Goal: Task Accomplishment & Management: Manage account settings

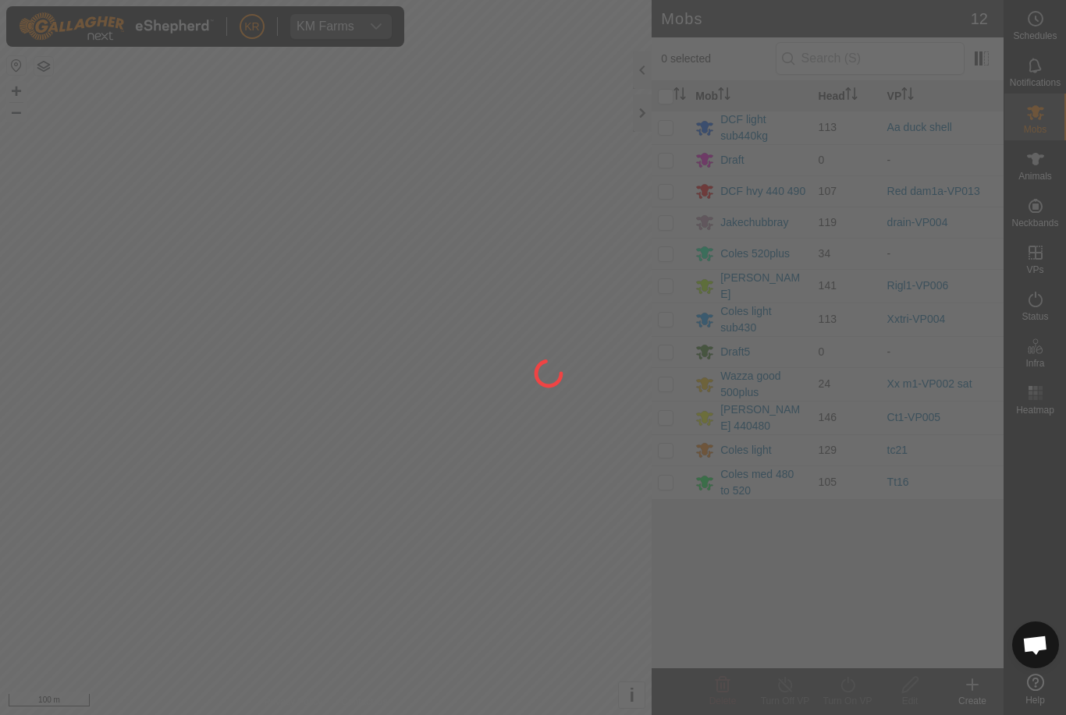
click at [662, 424] on div at bounding box center [533, 357] width 1066 height 715
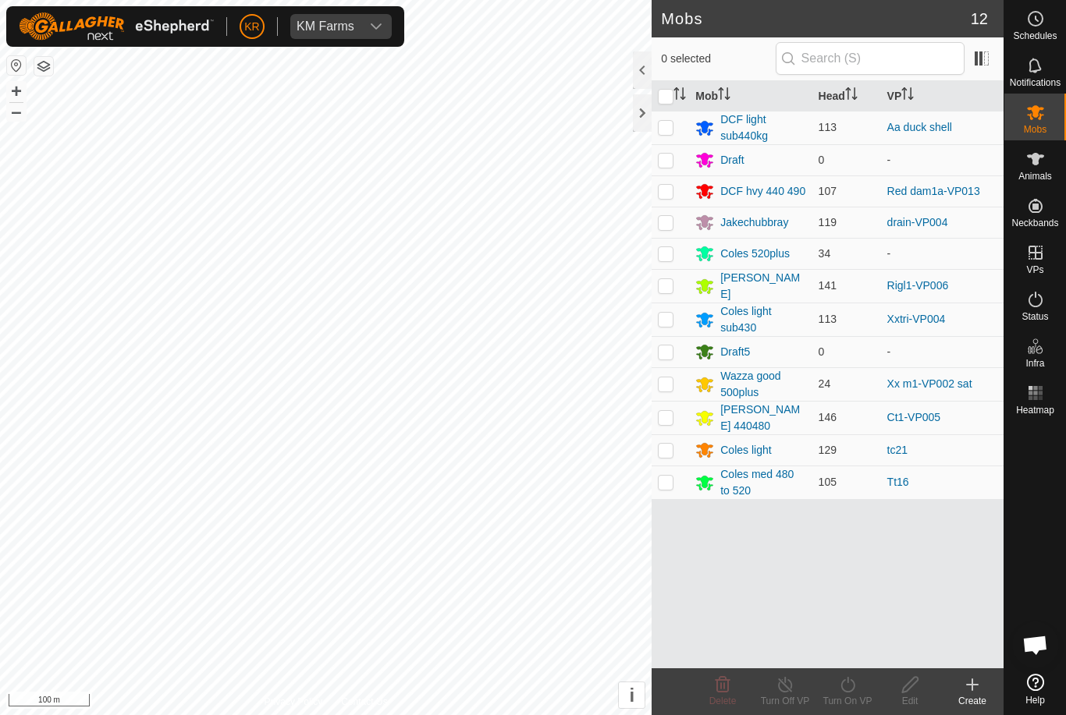
click at [664, 406] on td at bounding box center [669, 418] width 37 height 34
checkbox input "true"
click at [846, 703] on div "Turn On VP" at bounding box center [847, 701] width 62 height 14
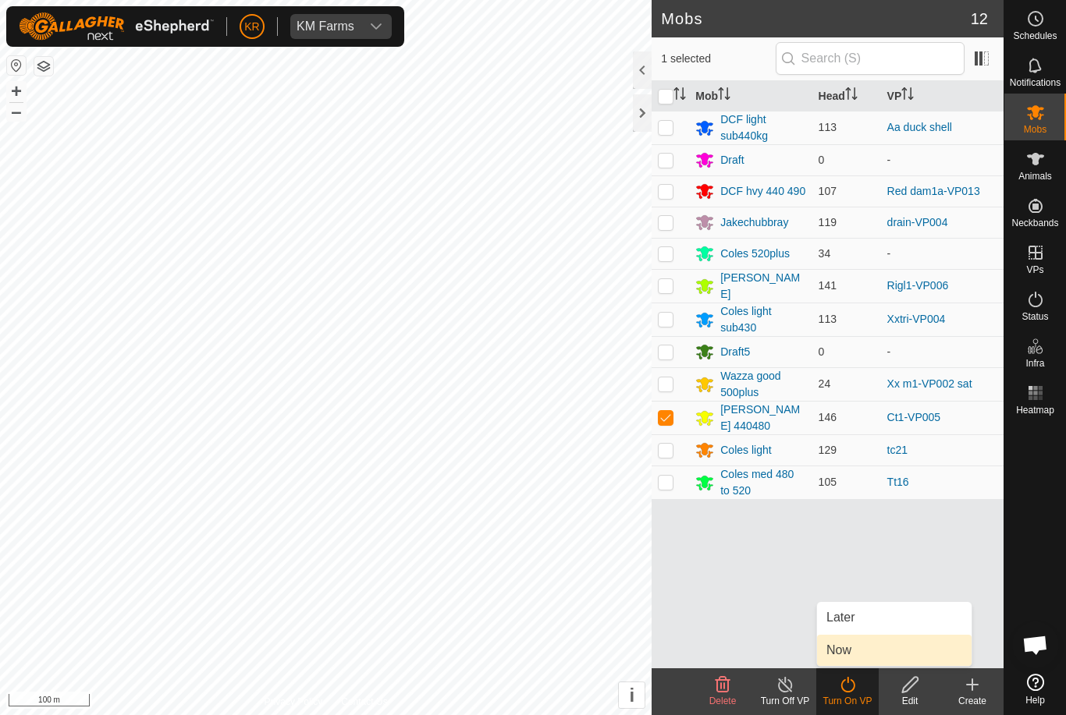
click at [906, 649] on link "Now" at bounding box center [894, 650] width 154 height 31
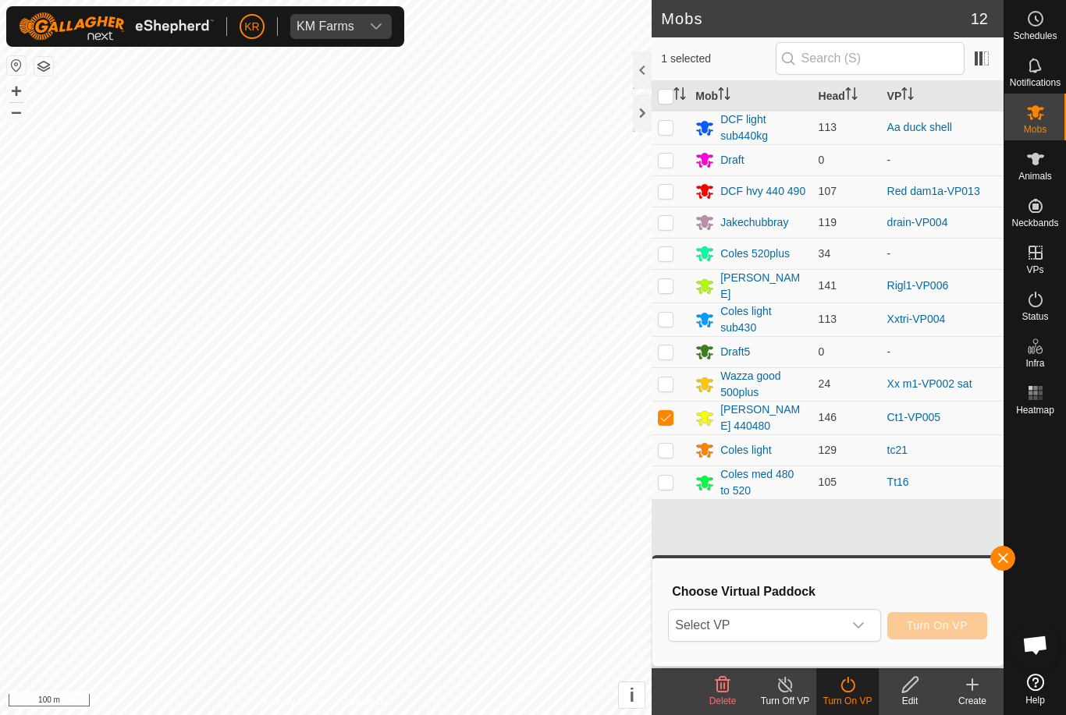
click at [891, 625] on button "Turn On VP" at bounding box center [937, 625] width 100 height 27
click at [1007, 558] on span "button" at bounding box center [1002, 558] width 12 height 12
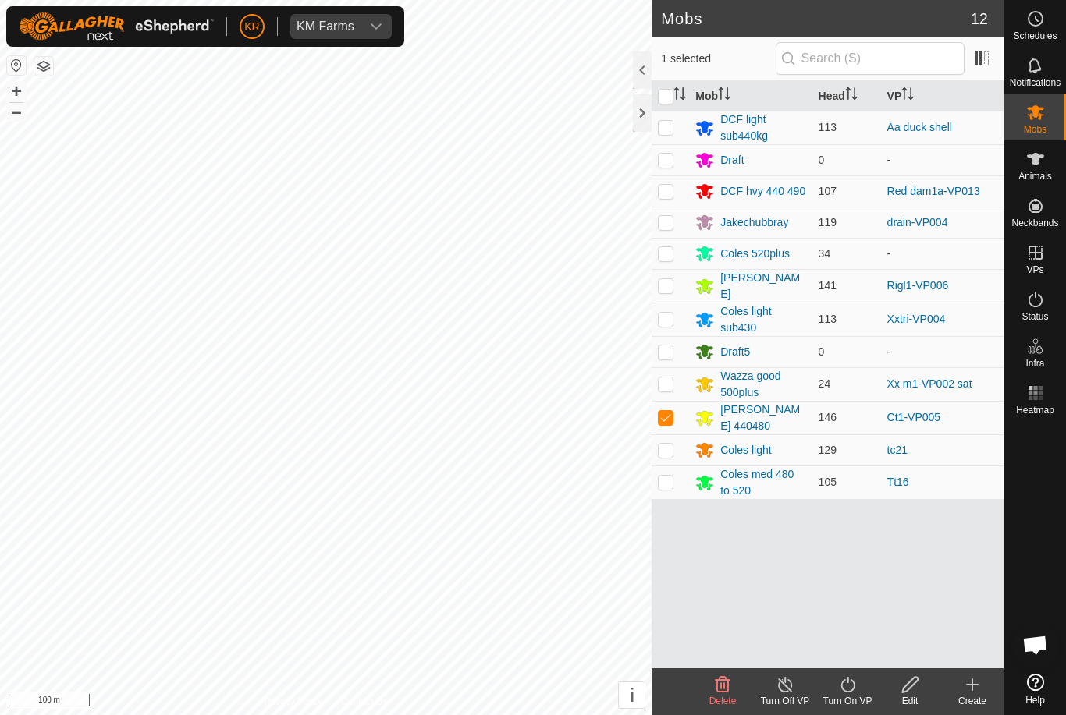
click at [856, 690] on icon at bounding box center [848, 685] width 20 height 19
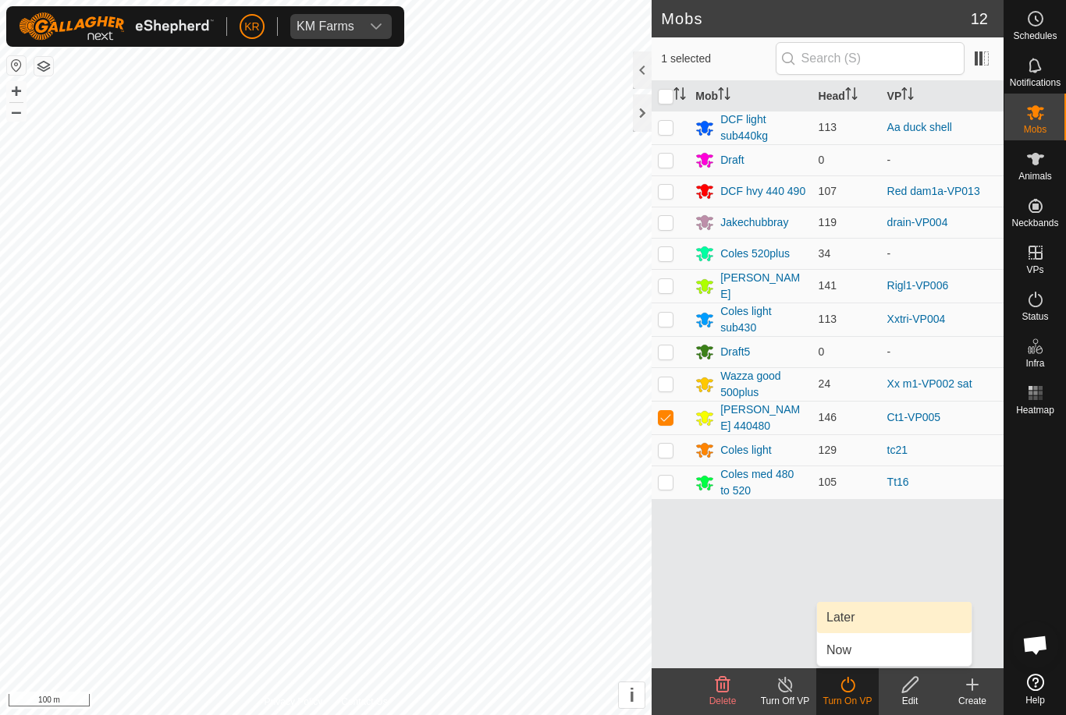
click at [870, 617] on link "Later" at bounding box center [894, 617] width 154 height 31
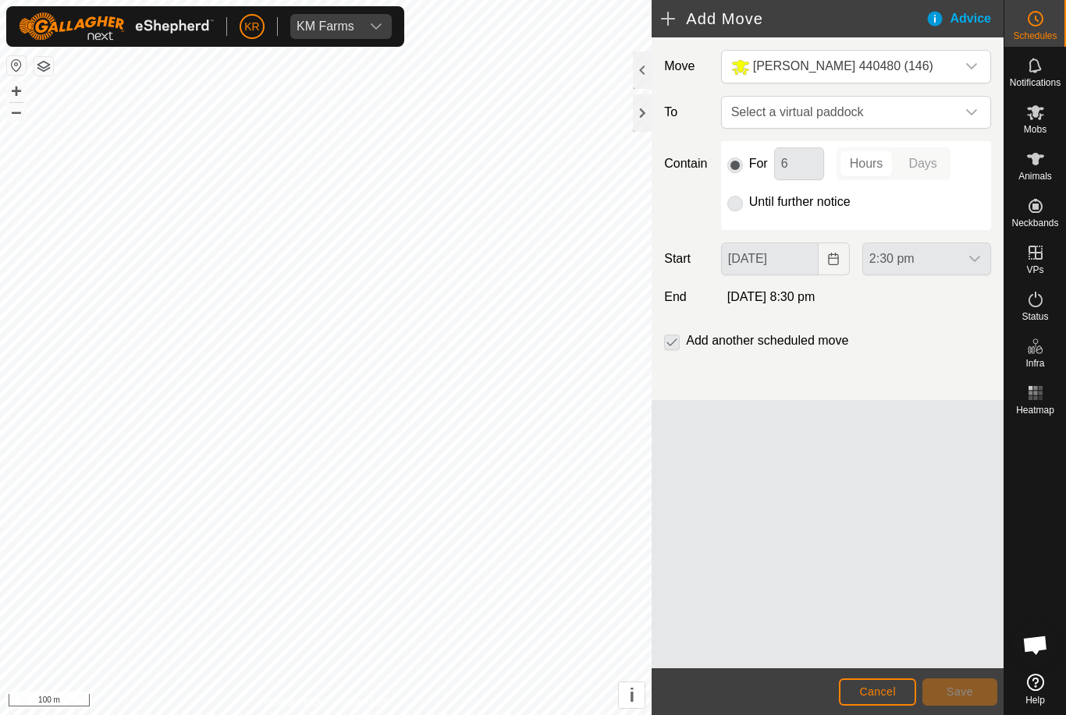
click at [967, 120] on div "dropdown trigger" at bounding box center [971, 112] width 31 height 31
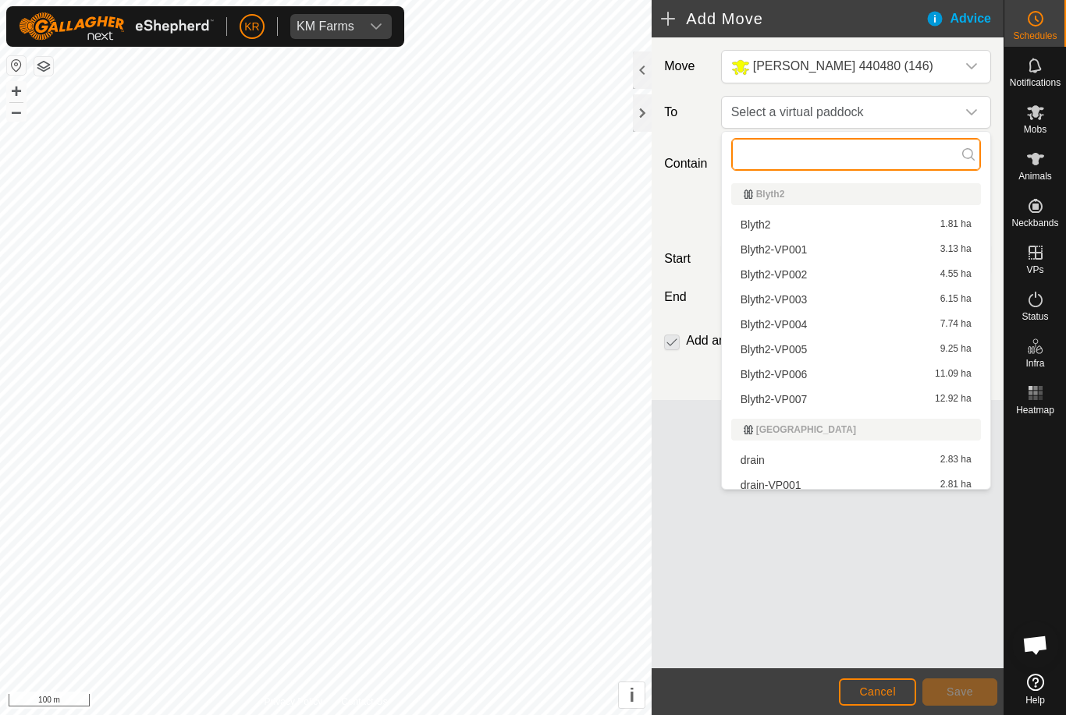
click at [869, 160] on input "text" at bounding box center [856, 154] width 250 height 33
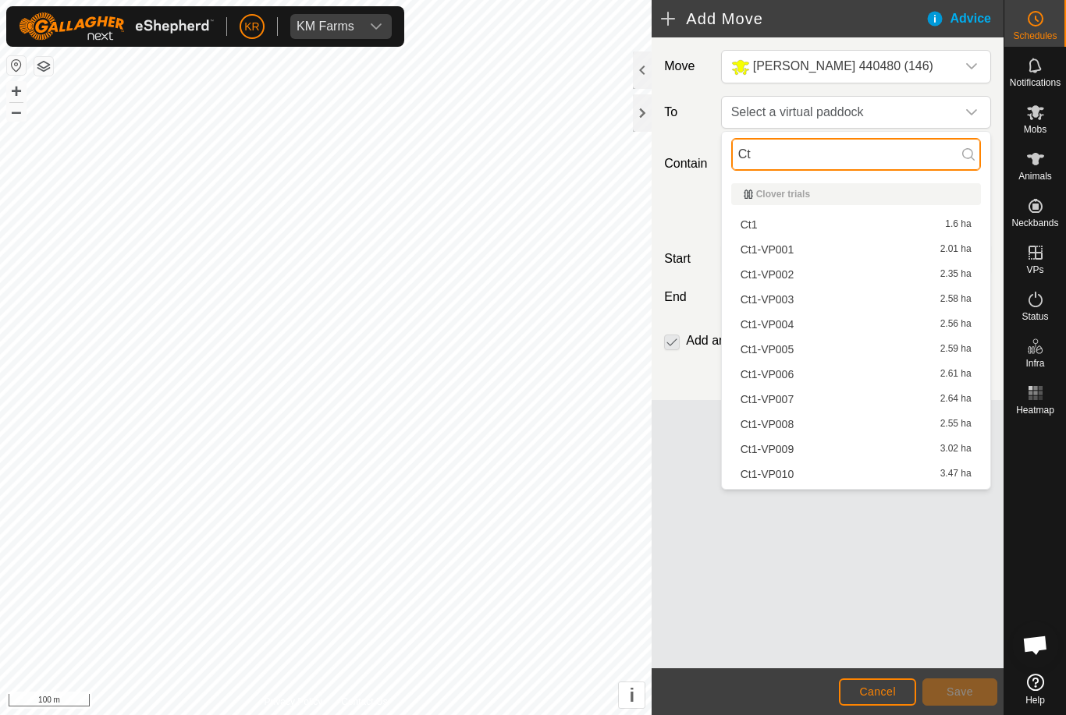
type input "Ct"
click at [852, 371] on div "Ct1-VP006 2.61 ha" at bounding box center [855, 374] width 231 height 11
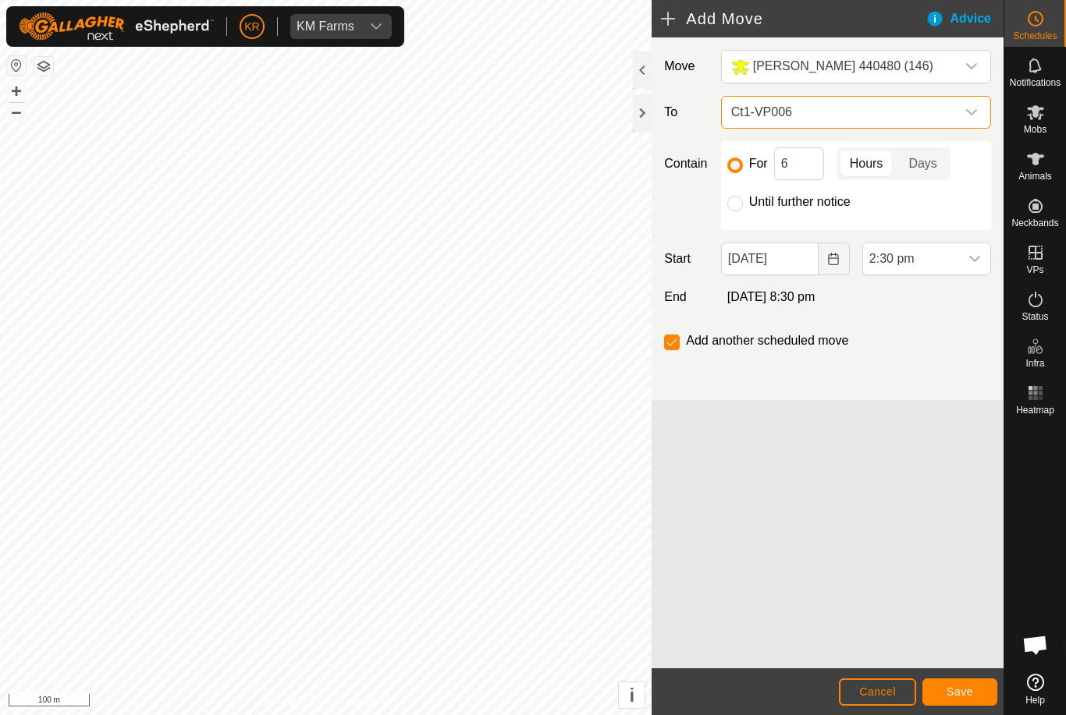
click at [968, 258] on icon "dropdown trigger" at bounding box center [974, 259] width 12 height 12
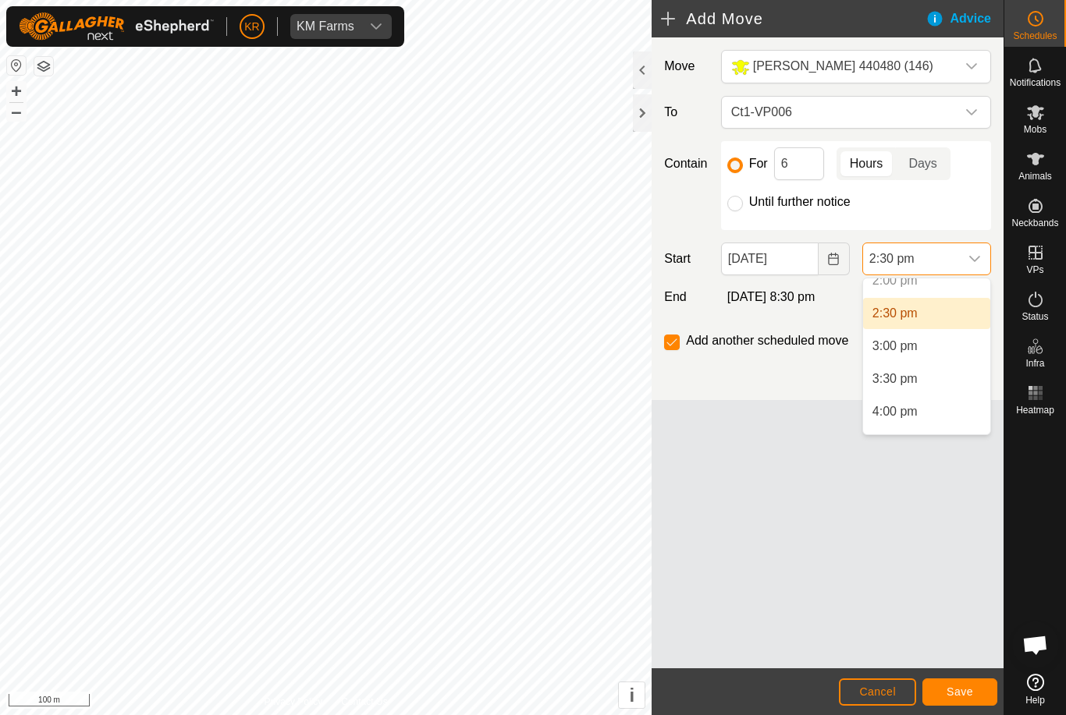
scroll to position [935, 0]
click at [944, 410] on li "4:00 pm" at bounding box center [926, 407] width 127 height 31
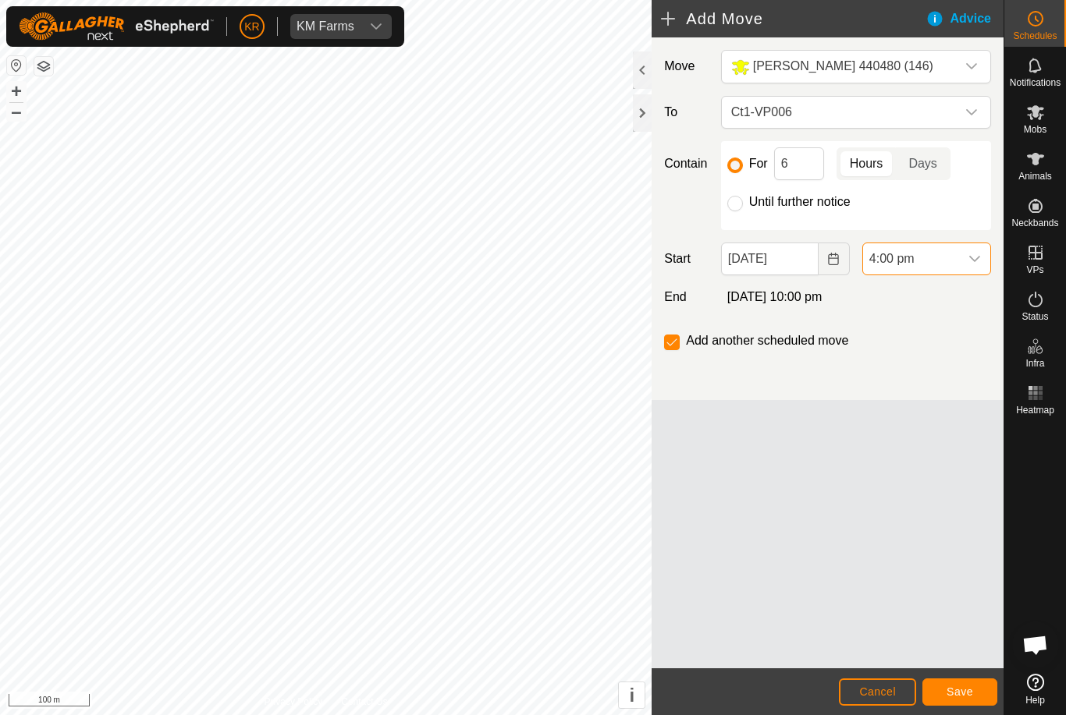
click at [737, 208] on input "Until further notice" at bounding box center [735, 204] width 16 height 16
radio input "true"
checkbox input "false"
click at [975, 690] on button "Save" at bounding box center [959, 692] width 75 height 27
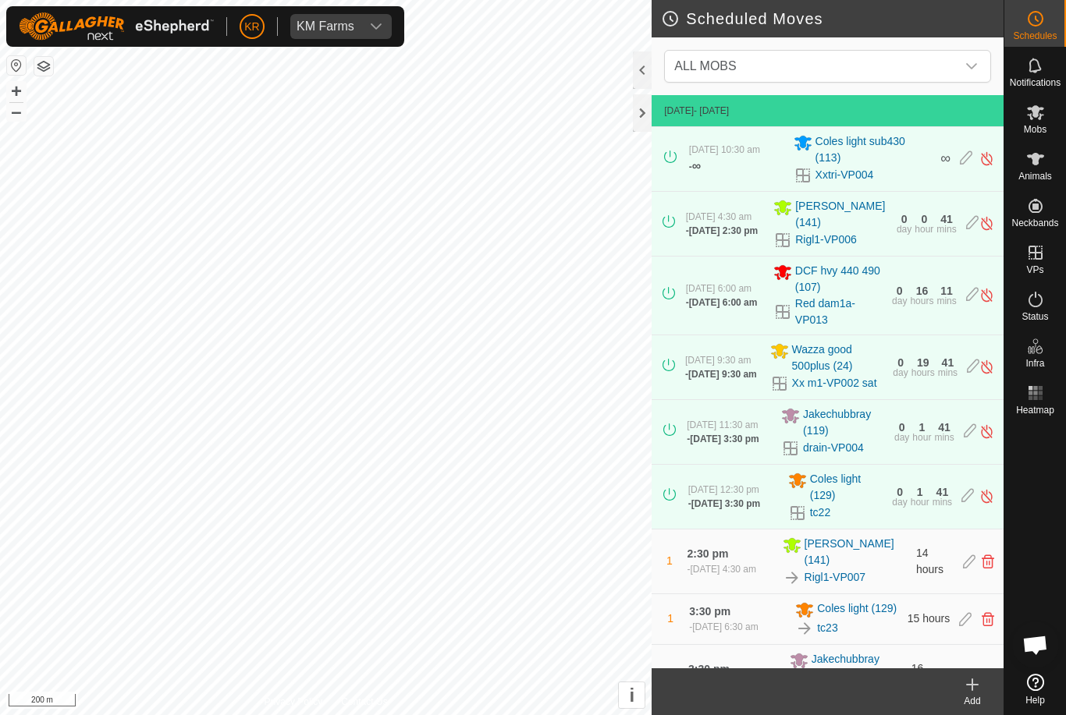
click at [955, 71] on span "ALL MOBS" at bounding box center [812, 66] width 288 height 31
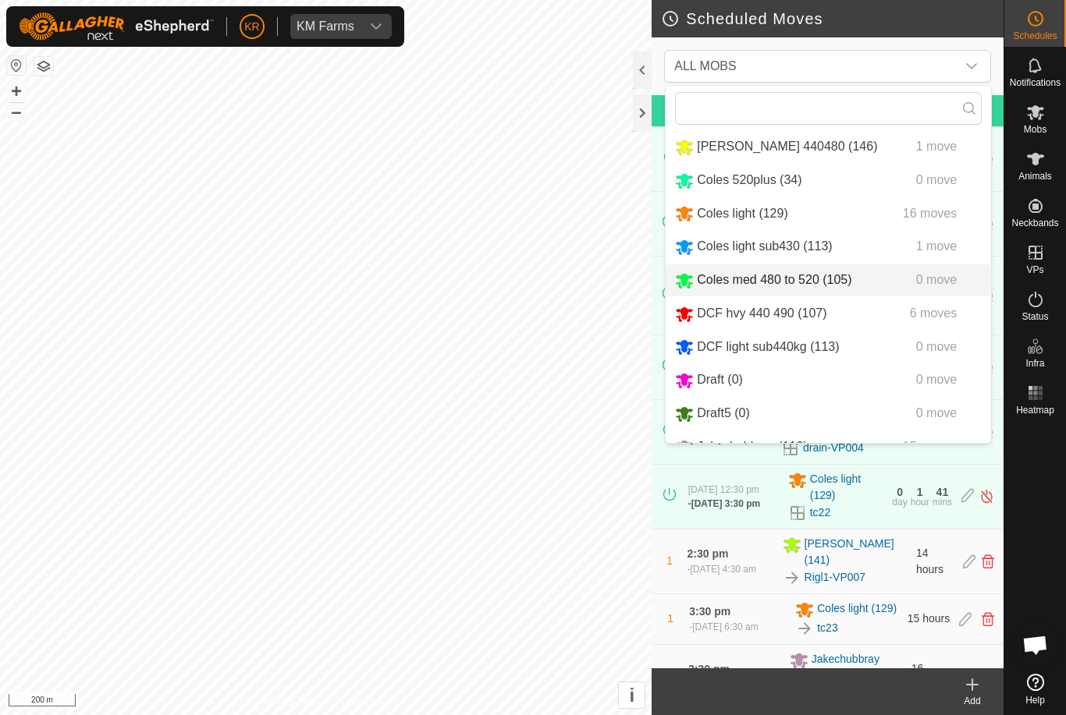
click at [835, 279] on span "Coles med 480 to 520 (105)" at bounding box center [774, 279] width 154 height 13
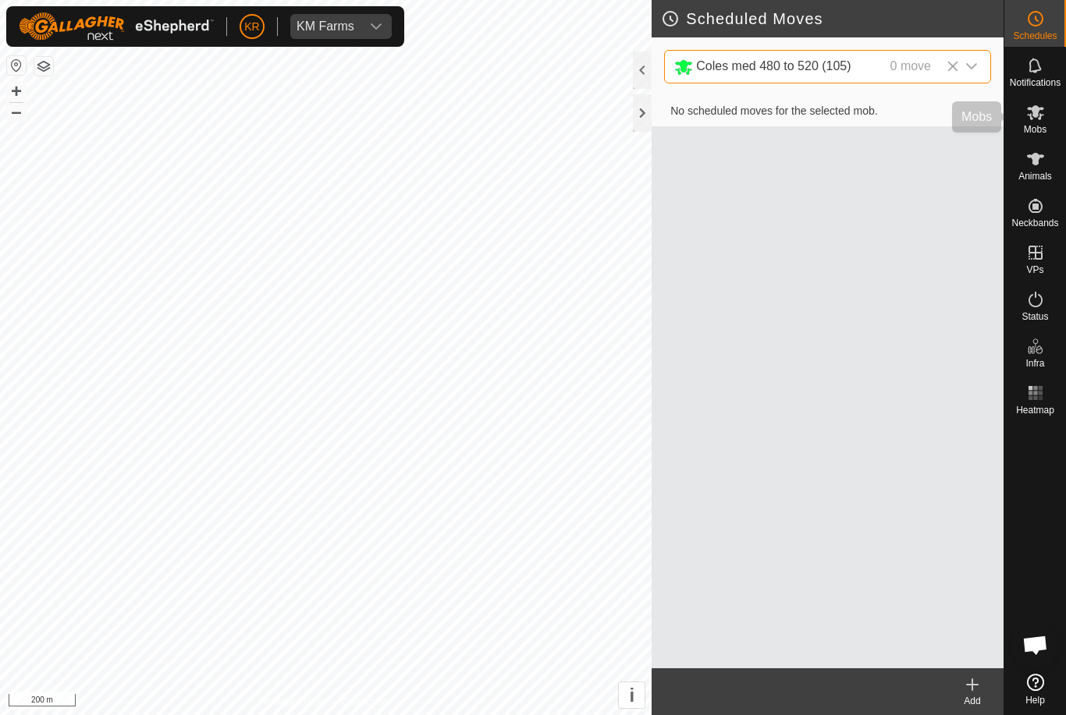
click at [1055, 129] on div "Mobs" at bounding box center [1035, 117] width 62 height 47
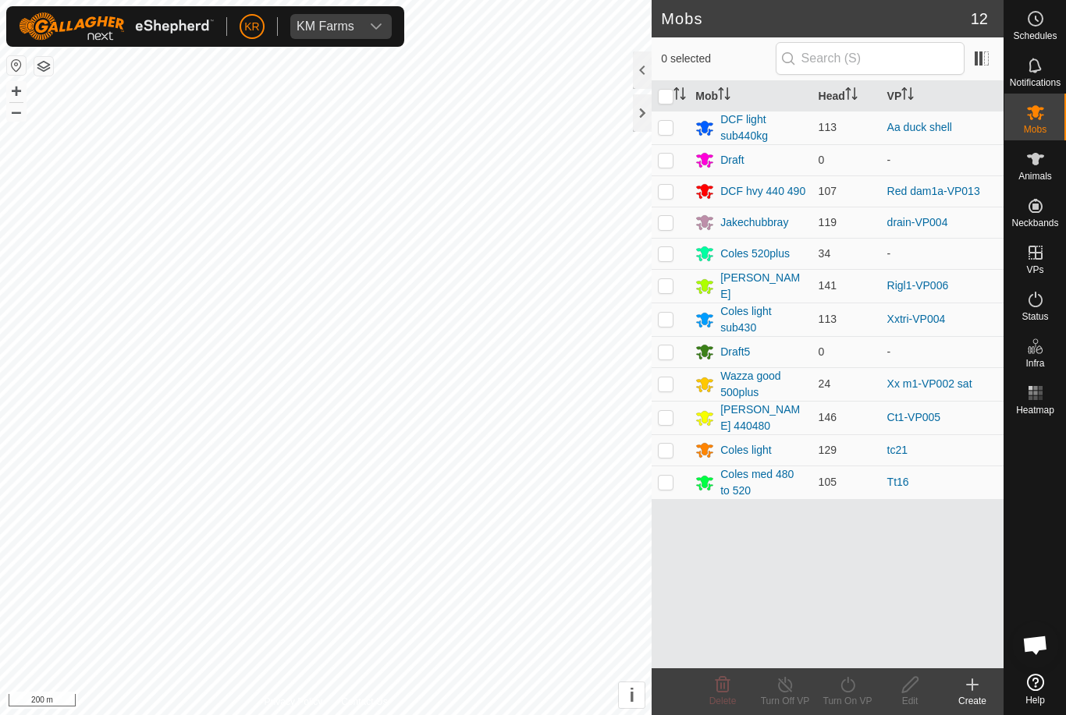
click at [676, 468] on td at bounding box center [669, 483] width 37 height 34
checkbox input "true"
click at [846, 688] on icon at bounding box center [848, 685] width 20 height 19
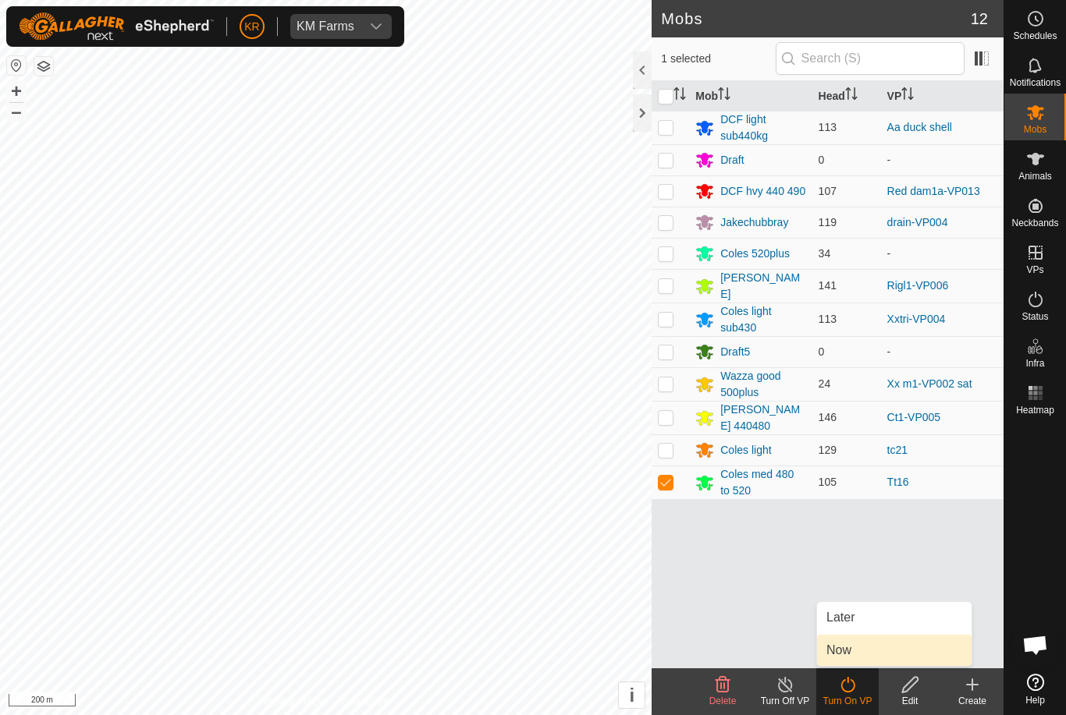
click at [863, 646] on link "Now" at bounding box center [894, 650] width 154 height 31
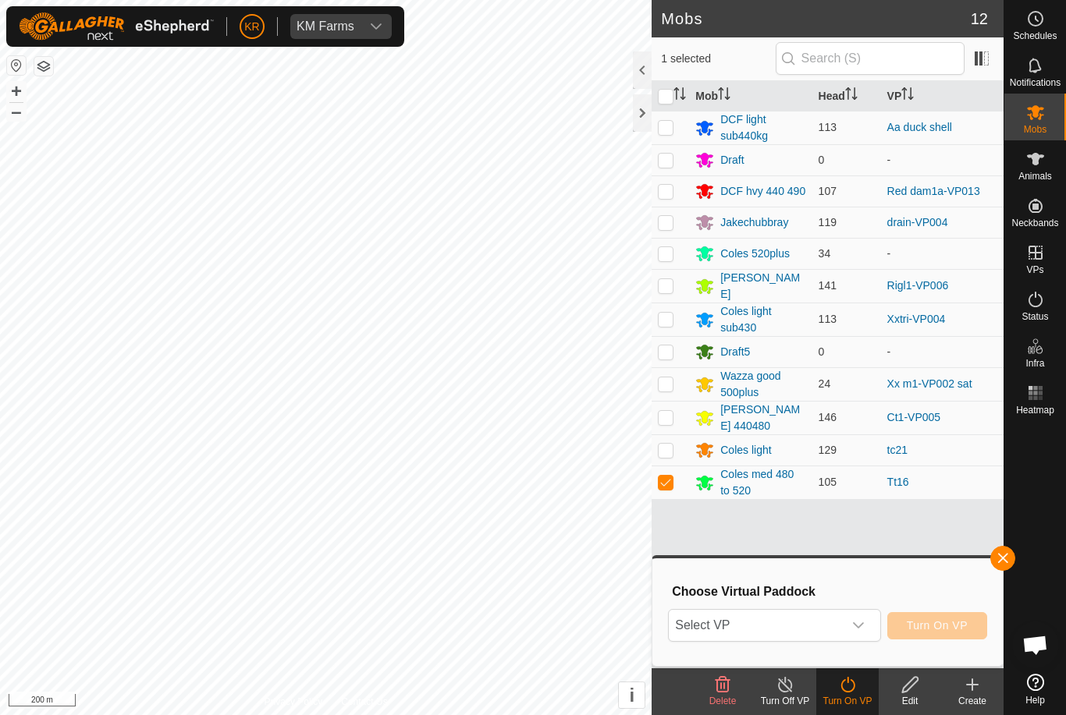
click at [1058, 509] on div at bounding box center [1035, 544] width 62 height 247
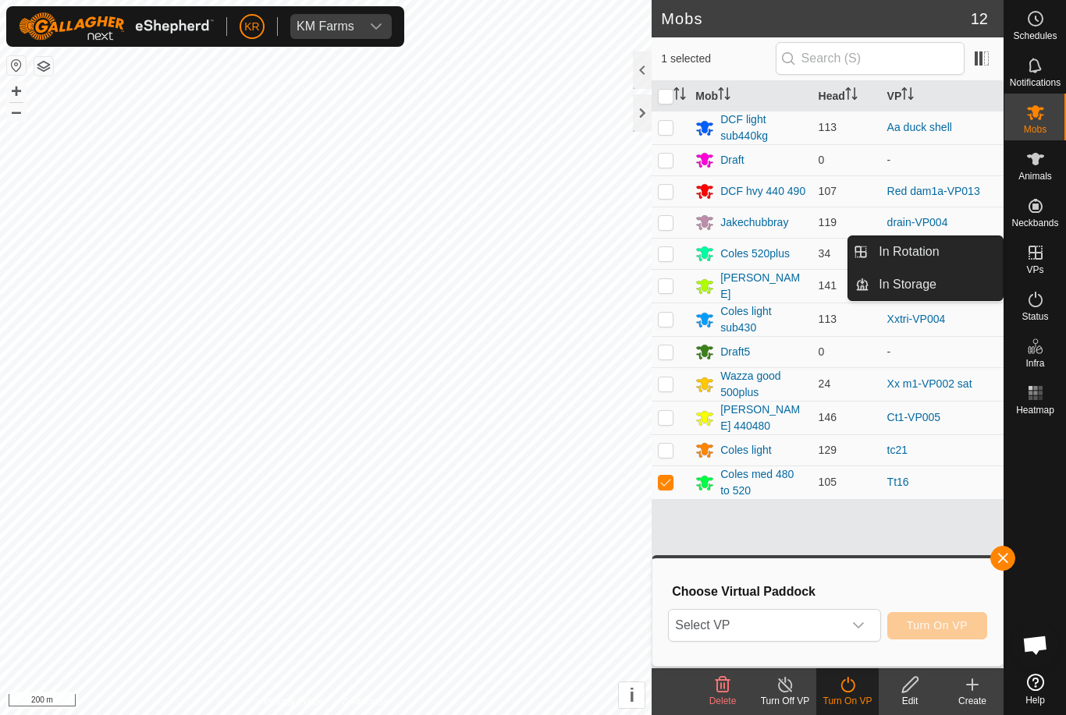
click at [957, 254] on link "In Rotation" at bounding box center [935, 251] width 133 height 31
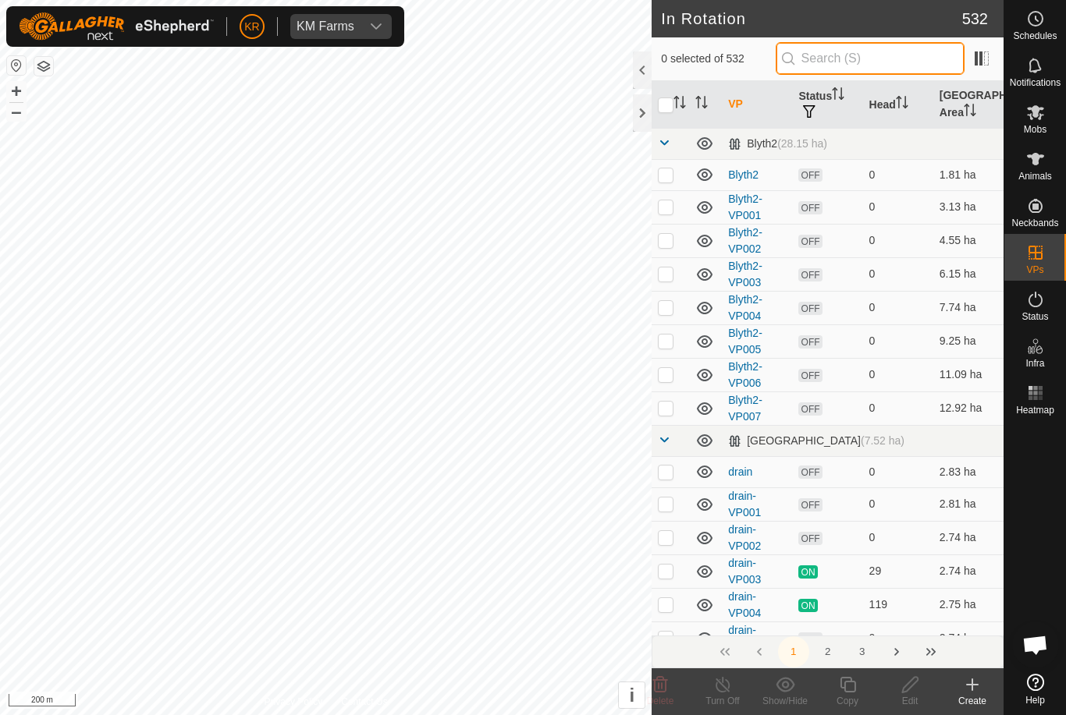
click at [878, 73] on input "text" at bounding box center [869, 58] width 189 height 33
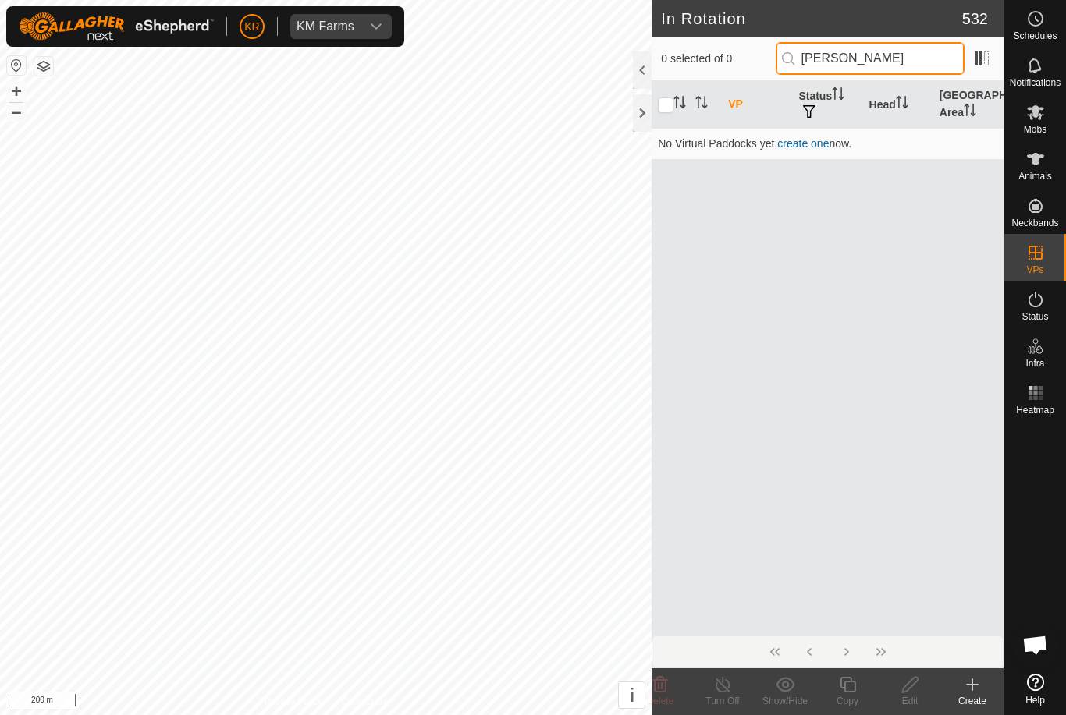
click at [895, 56] on input "[PERSON_NAME]" at bounding box center [869, 58] width 189 height 33
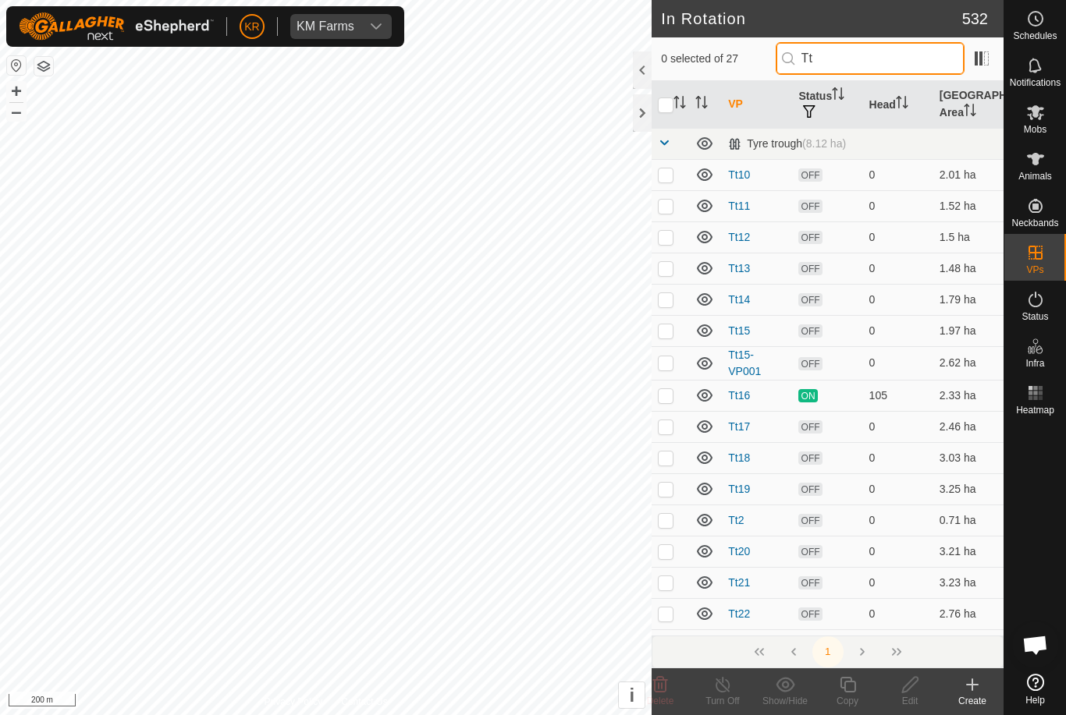
type input "Tt"
click at [659, 394] on p-checkbox at bounding box center [666, 395] width 16 height 12
click at [671, 389] on p-checkbox at bounding box center [666, 395] width 16 height 12
click at [671, 397] on p-checkbox at bounding box center [666, 395] width 16 height 12
checkbox input "true"
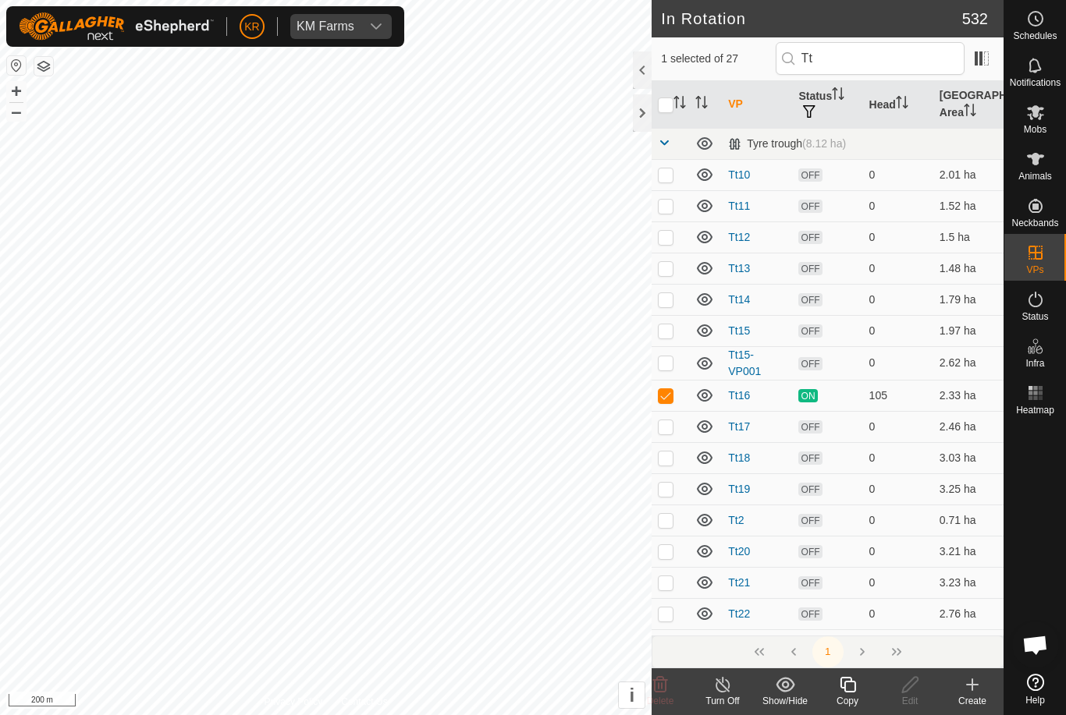
click at [846, 689] on icon at bounding box center [848, 685] width 20 height 19
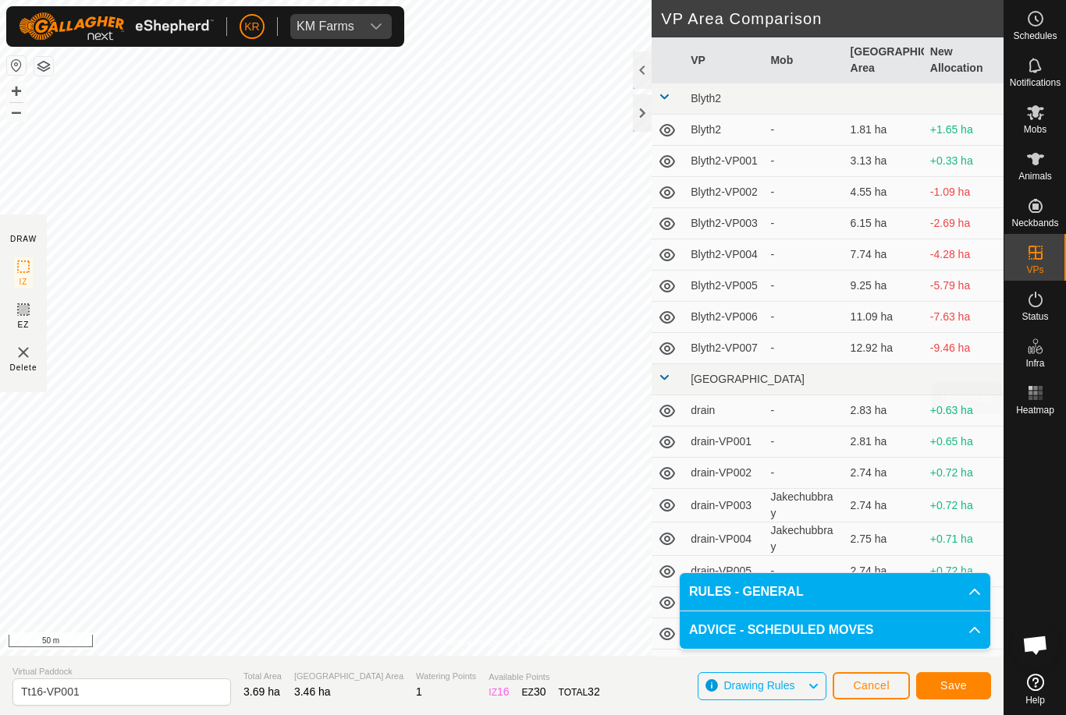
click at [1026, 374] on div "Heatmap" at bounding box center [1035, 397] width 62 height 47
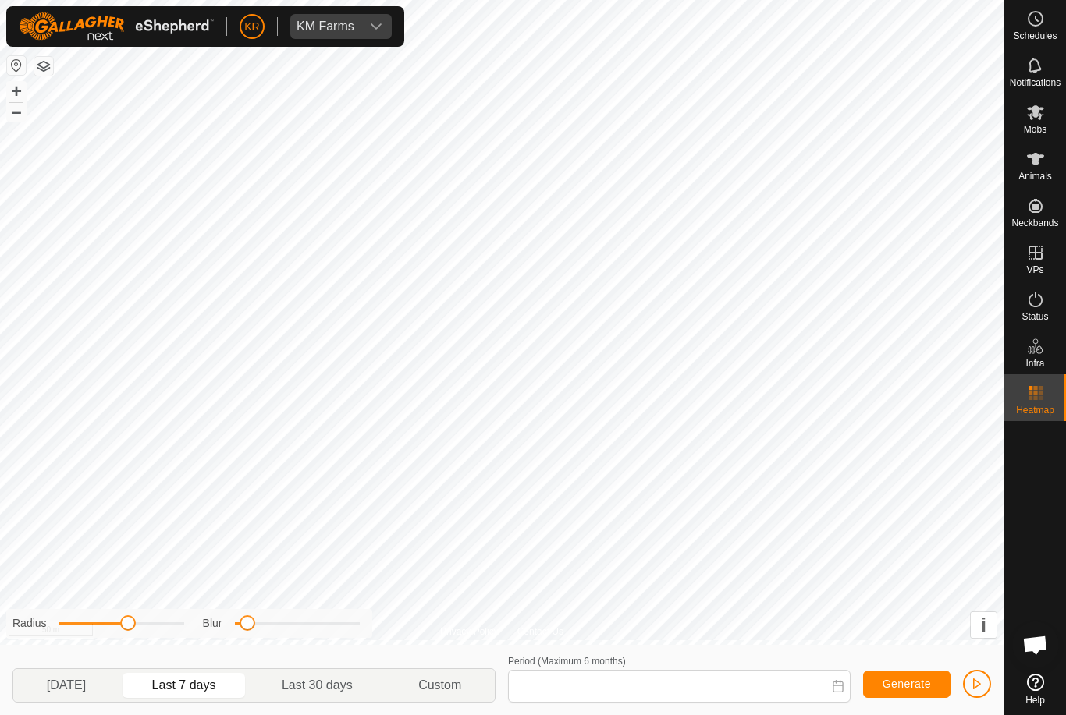
type input "[DATE] - [DATE]"
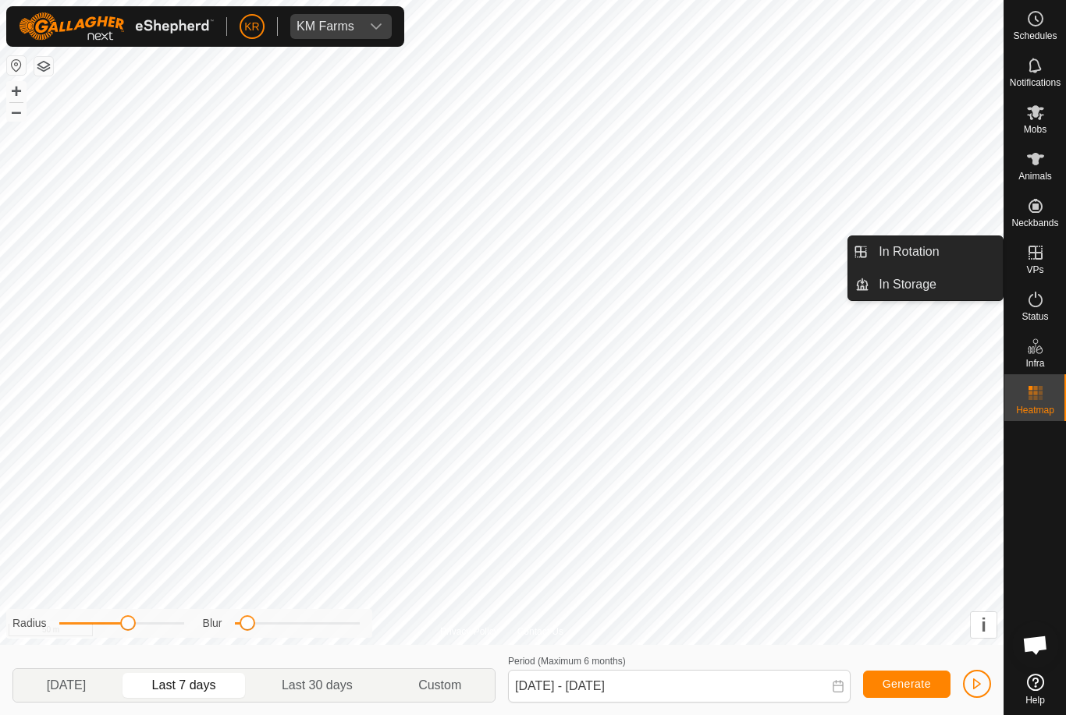
click at [945, 247] on link "In Rotation" at bounding box center [935, 251] width 133 height 31
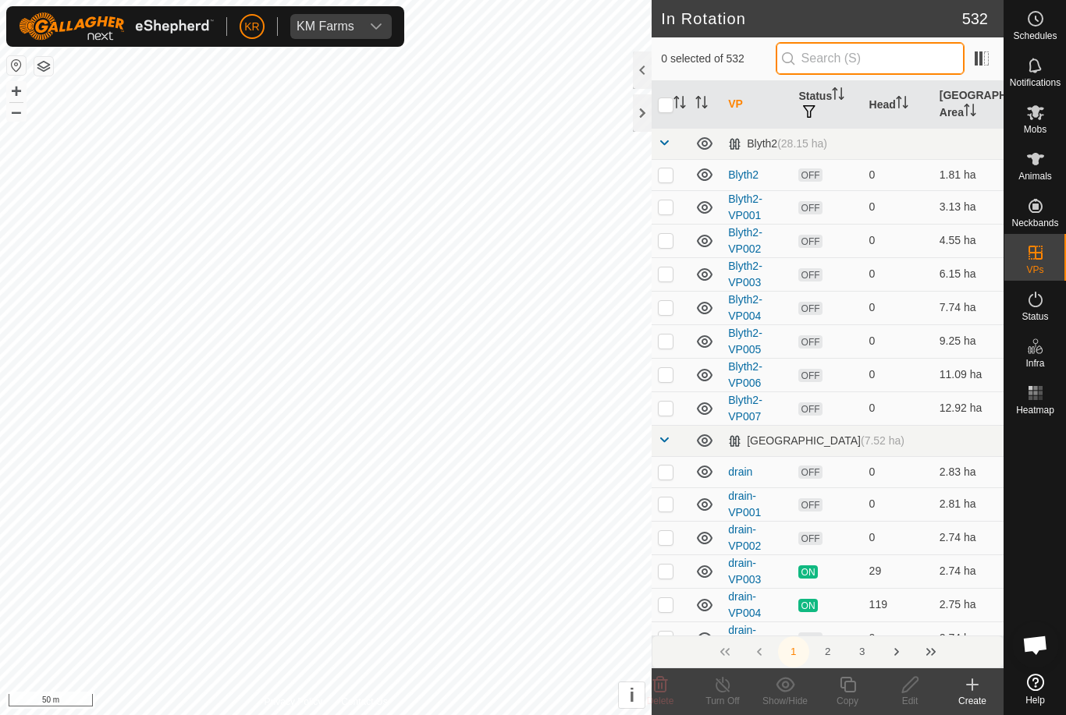
click at [889, 58] on input "text" at bounding box center [869, 58] width 189 height 33
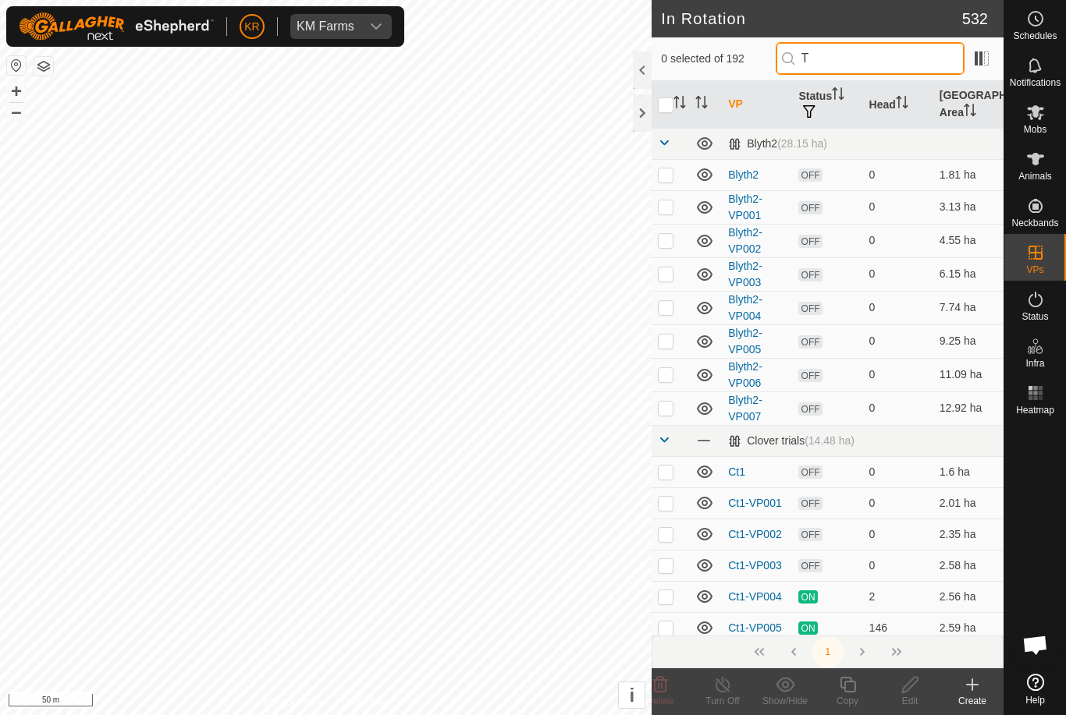
click at [893, 64] on input "T" at bounding box center [869, 58] width 189 height 33
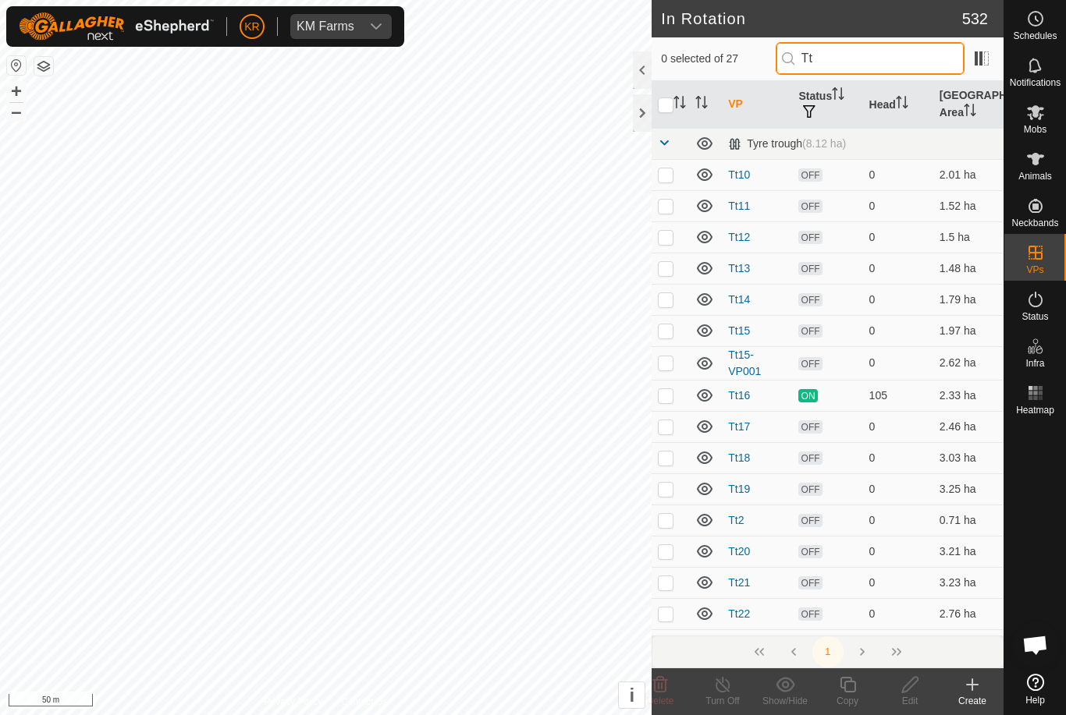
type input "Tt"
click at [670, 371] on td at bounding box center [669, 363] width 37 height 34
checkbox input "true"
click at [903, 690] on icon at bounding box center [910, 685] width 16 height 16
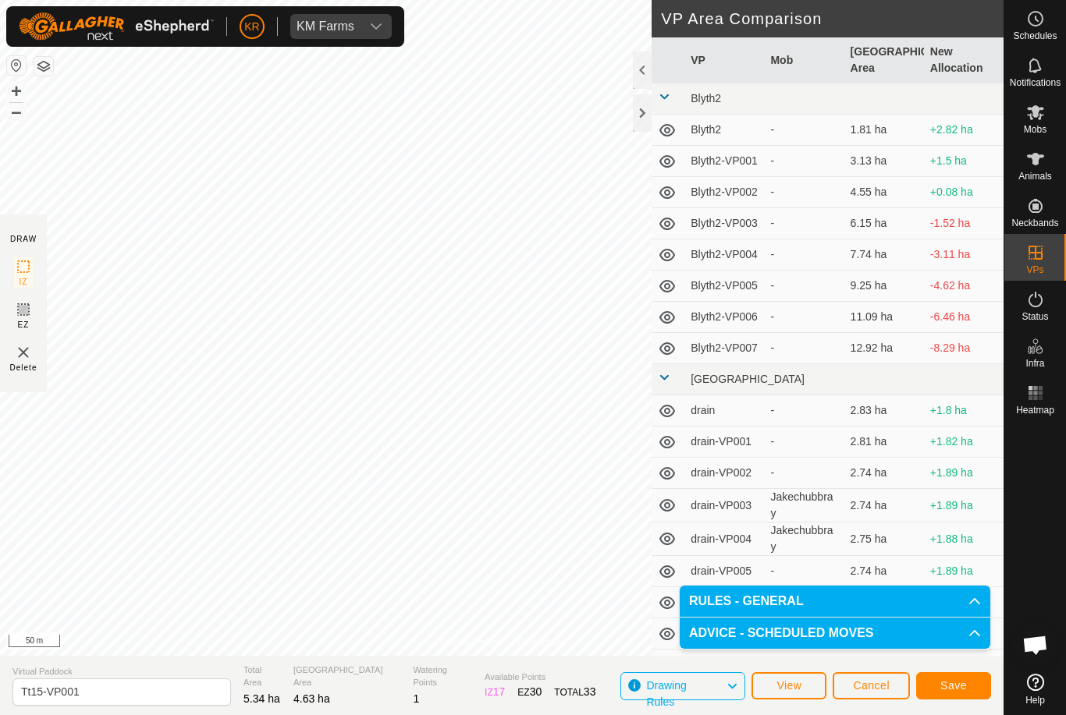
click at [960, 676] on button "Save" at bounding box center [953, 685] width 75 height 27
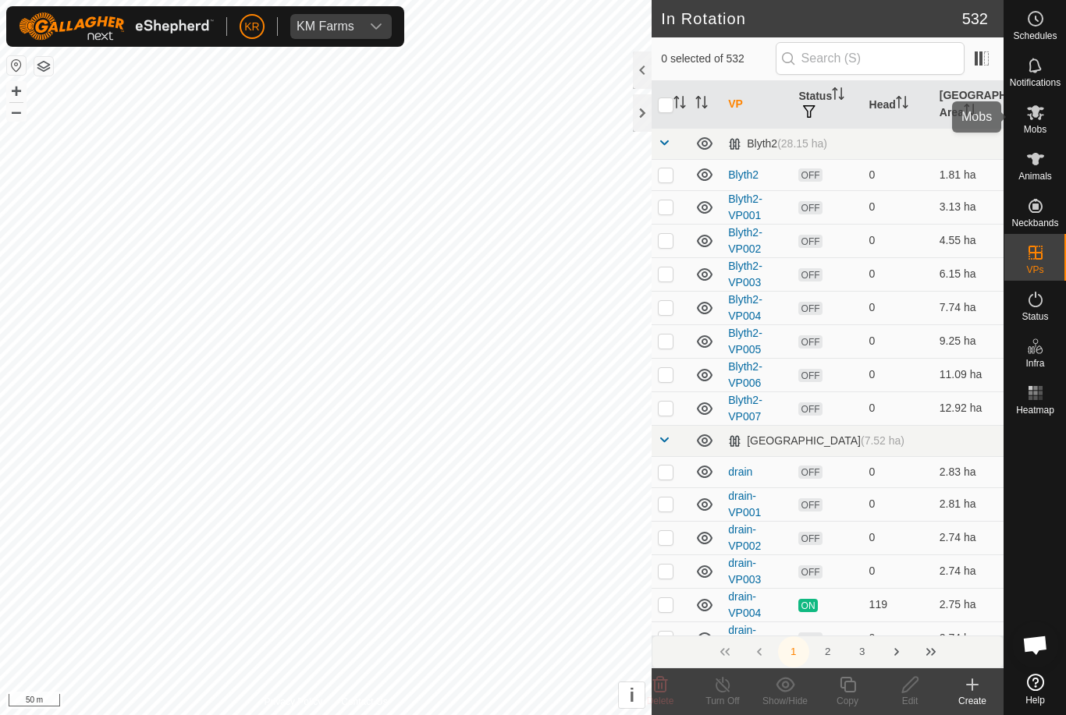
click at [1042, 118] on icon at bounding box center [1035, 112] width 19 height 19
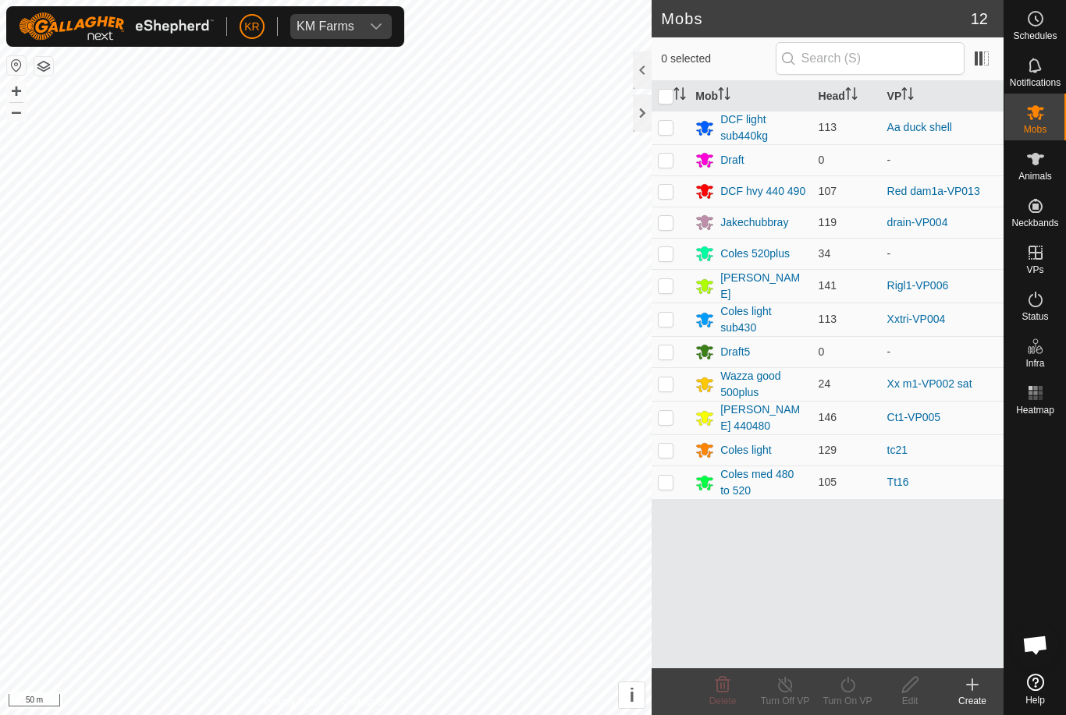
click at [672, 476] on p-checkbox at bounding box center [666, 482] width 16 height 12
checkbox input "true"
click at [868, 708] on div "Turn On VP" at bounding box center [847, 701] width 62 height 14
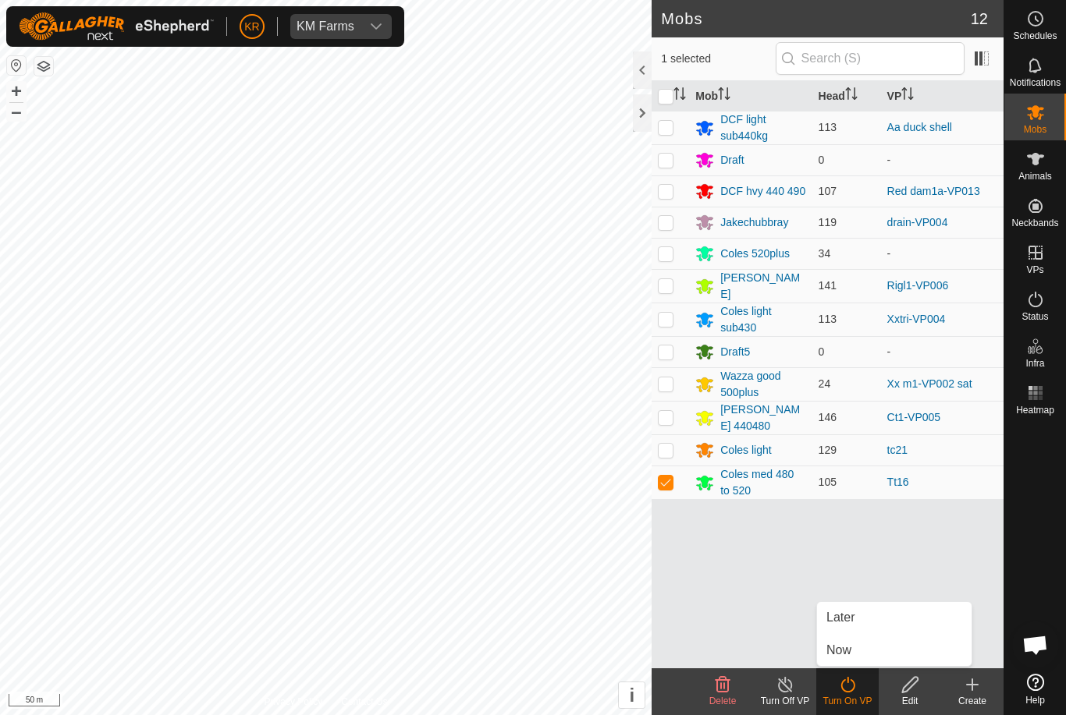
click at [852, 690] on icon at bounding box center [847, 685] width 14 height 16
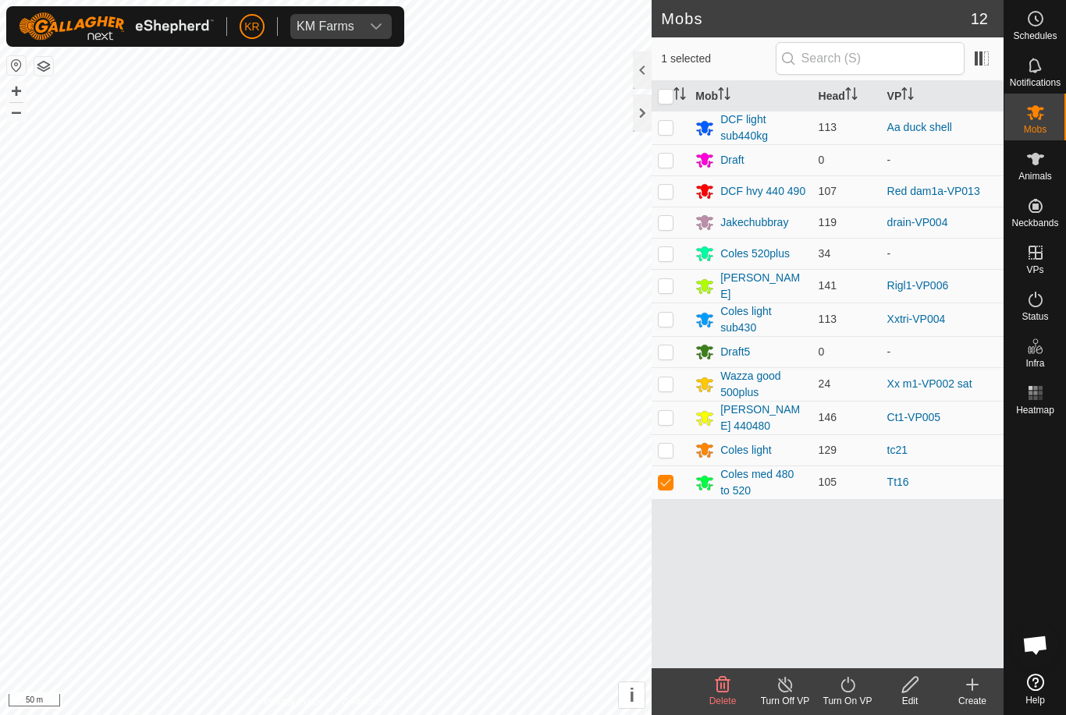
click at [850, 679] on icon at bounding box center [848, 685] width 20 height 19
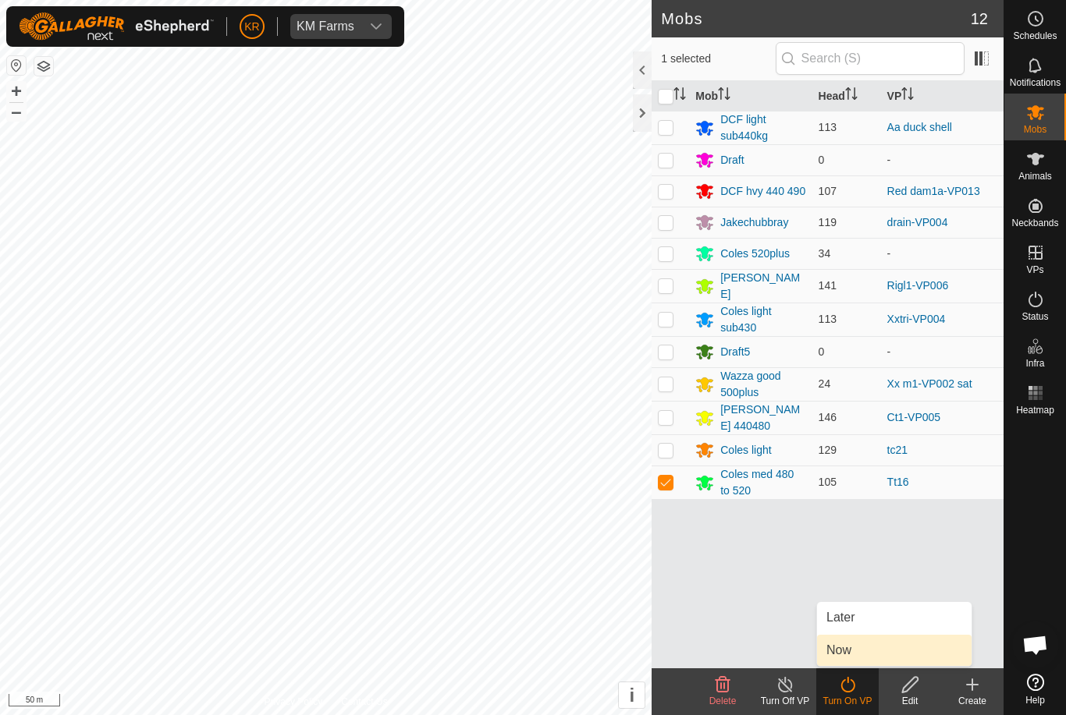
click at [857, 647] on link "Now" at bounding box center [894, 650] width 154 height 31
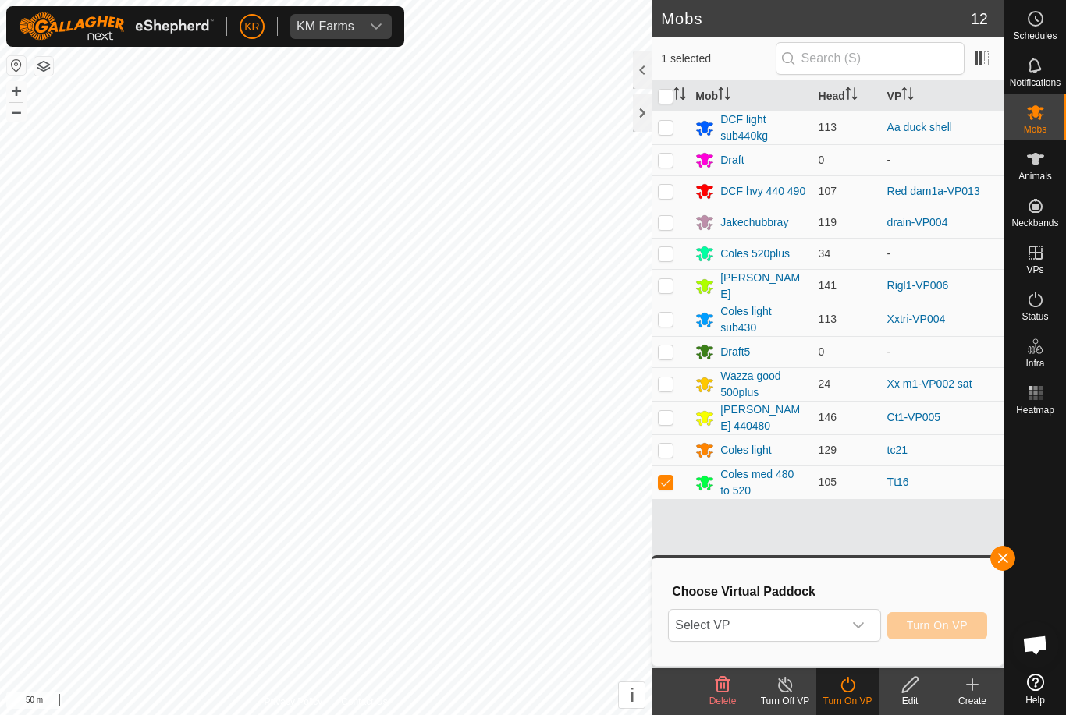
click at [842, 627] on span "Select VP" at bounding box center [755, 625] width 173 height 31
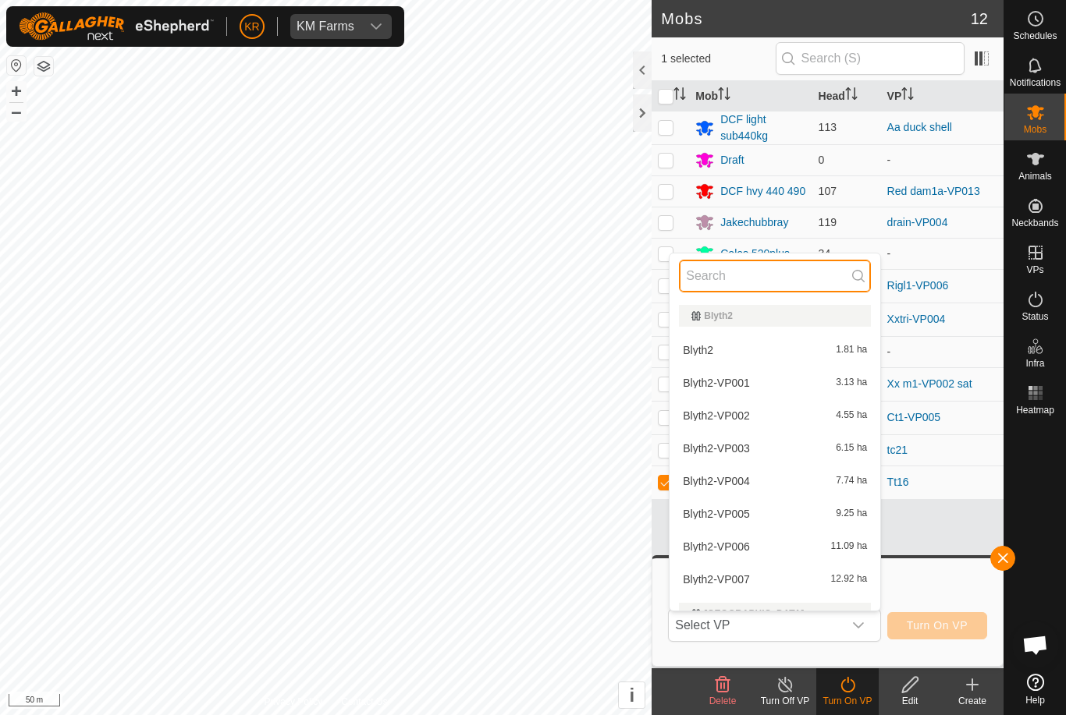
click at [750, 281] on input "text" at bounding box center [775, 276] width 192 height 33
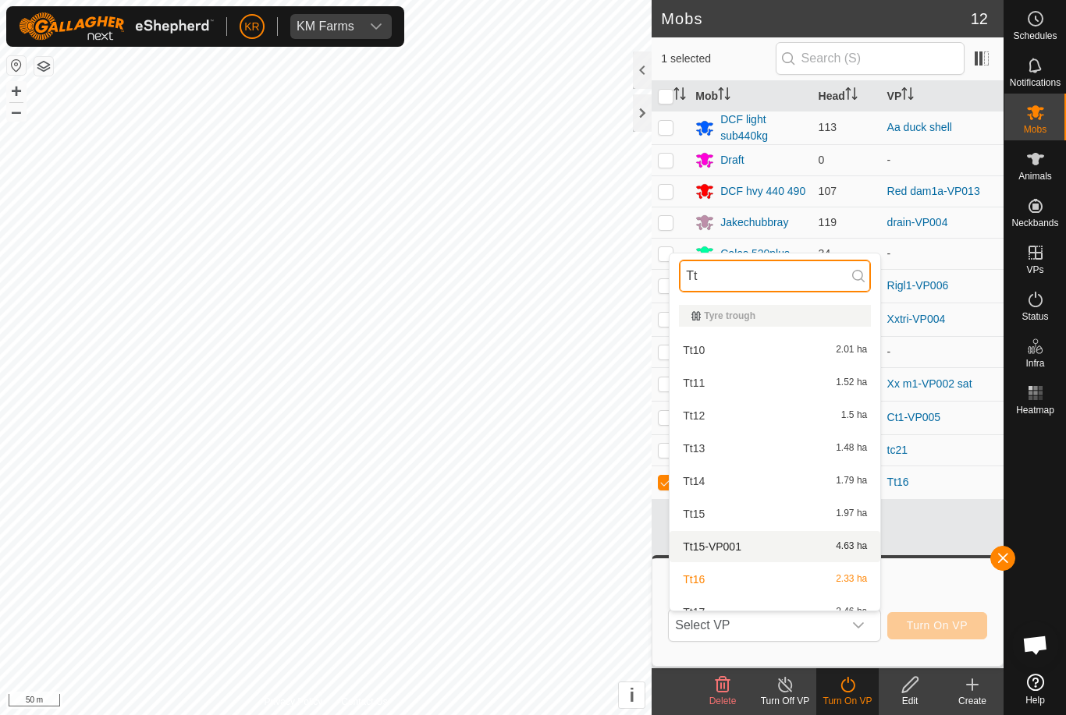
type input "Tt"
click at [785, 548] on div "Tt15-VP001 4.63 ha" at bounding box center [775, 546] width 192 height 19
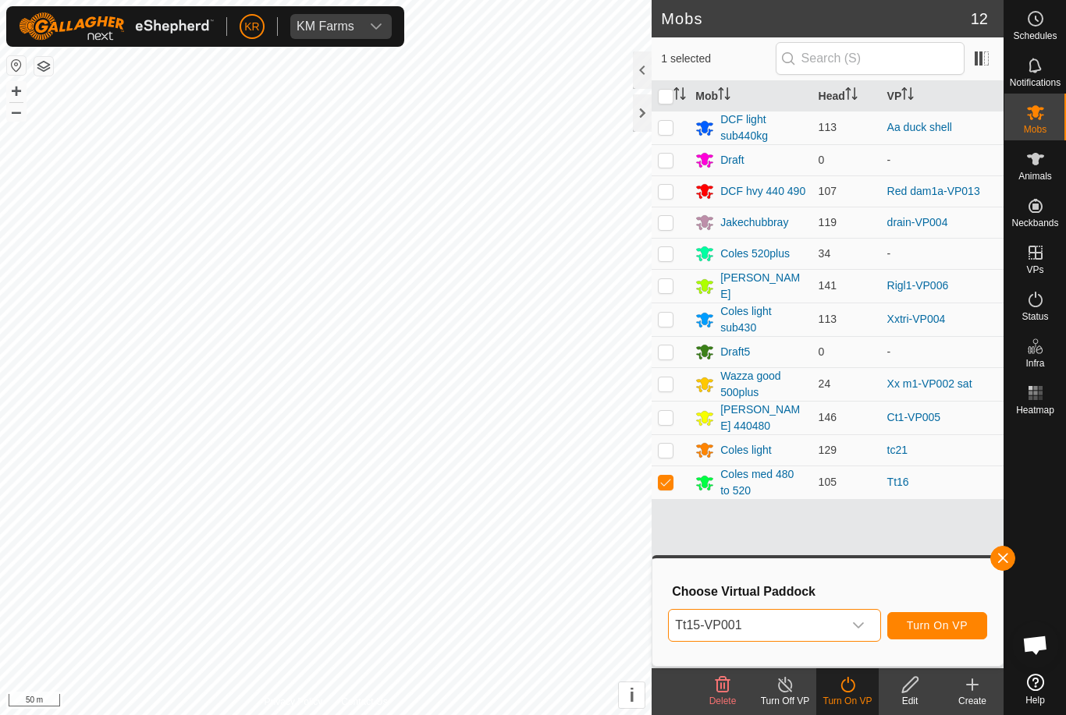
click at [951, 623] on span "Turn On VP" at bounding box center [936, 625] width 61 height 12
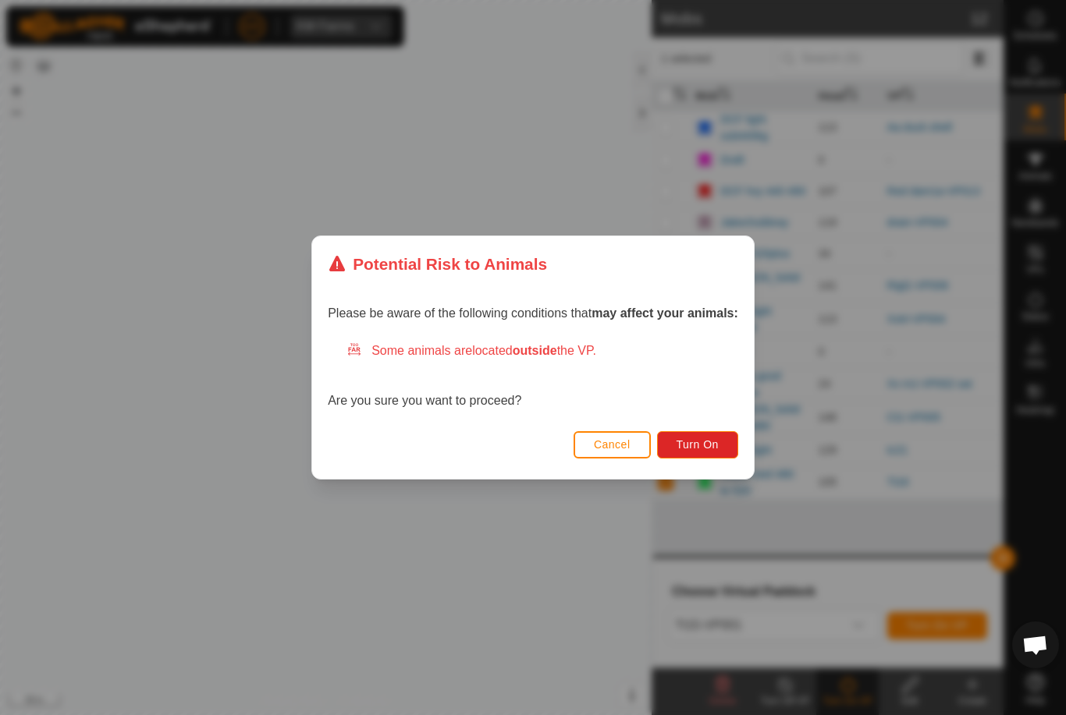
click at [703, 443] on span "Turn On" at bounding box center [697, 444] width 42 height 12
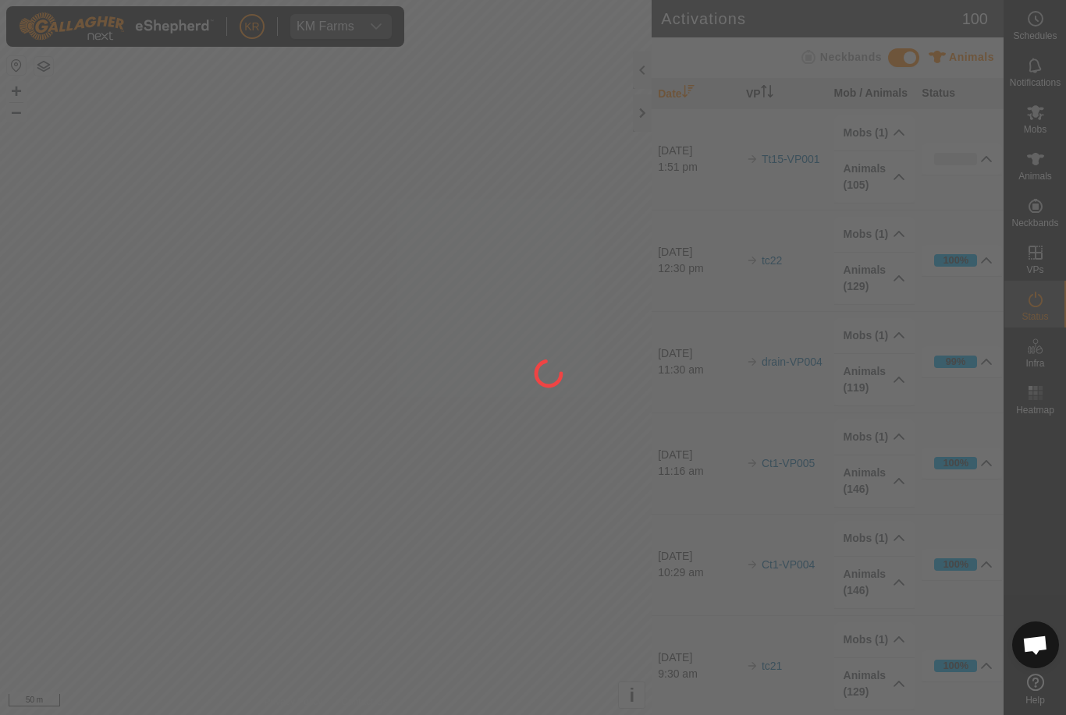
click at [35, 485] on div at bounding box center [533, 357] width 1066 height 715
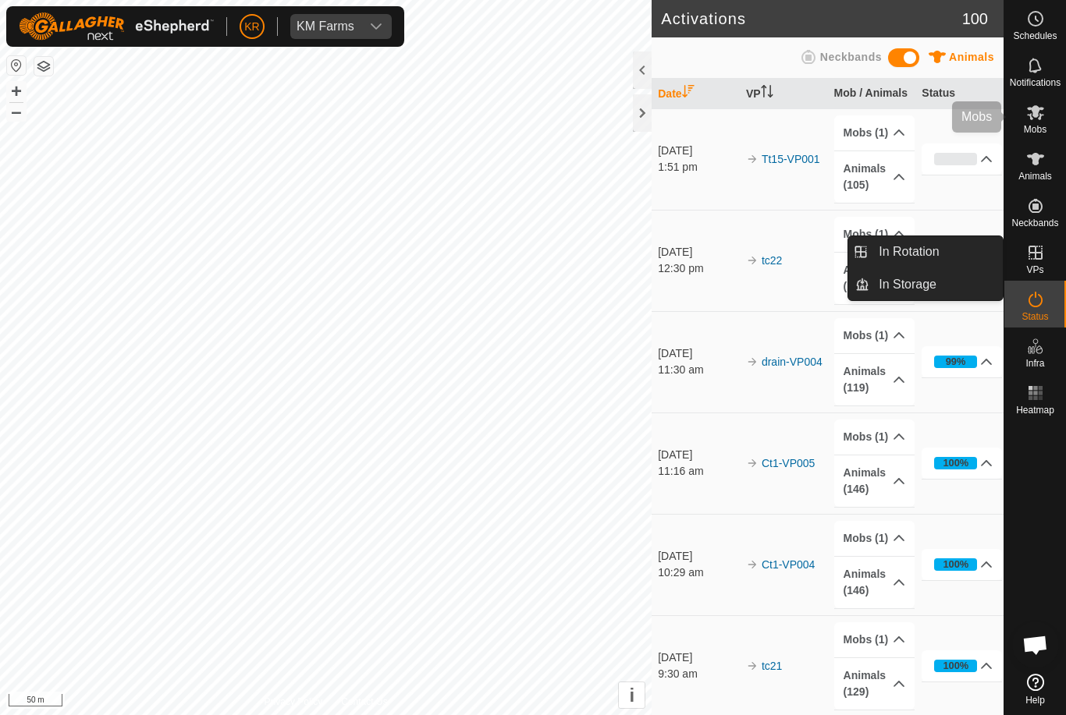
click at [1037, 133] on span "Mobs" at bounding box center [1034, 129] width 23 height 9
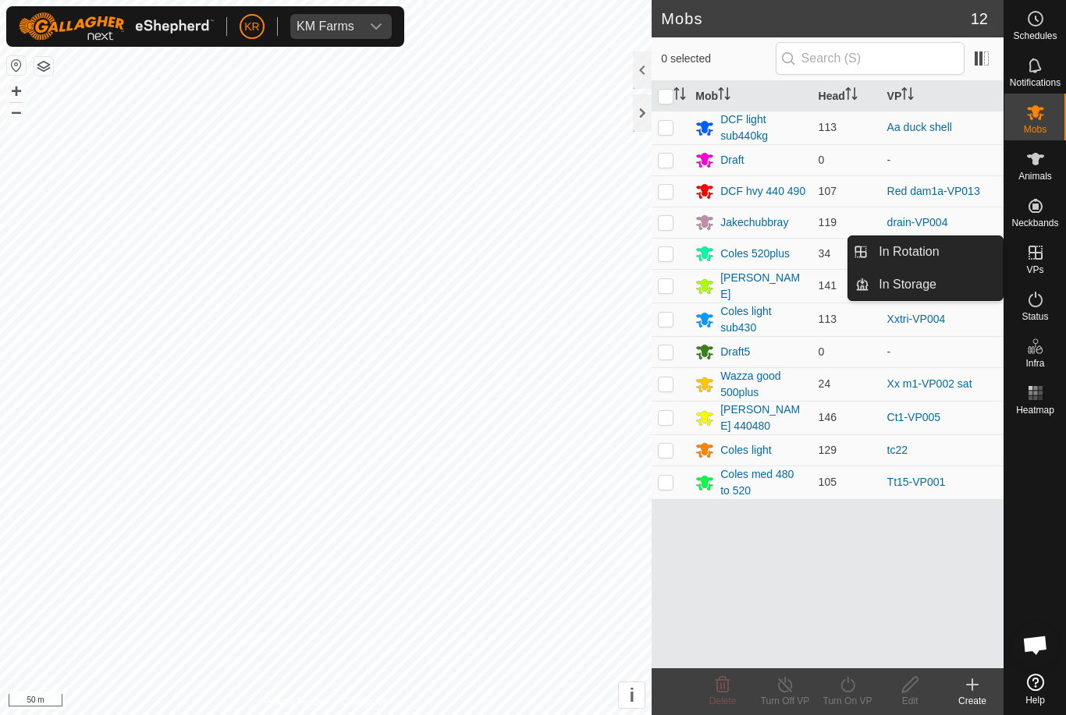
click at [924, 257] on span "In Rotation" at bounding box center [908, 252] width 60 height 19
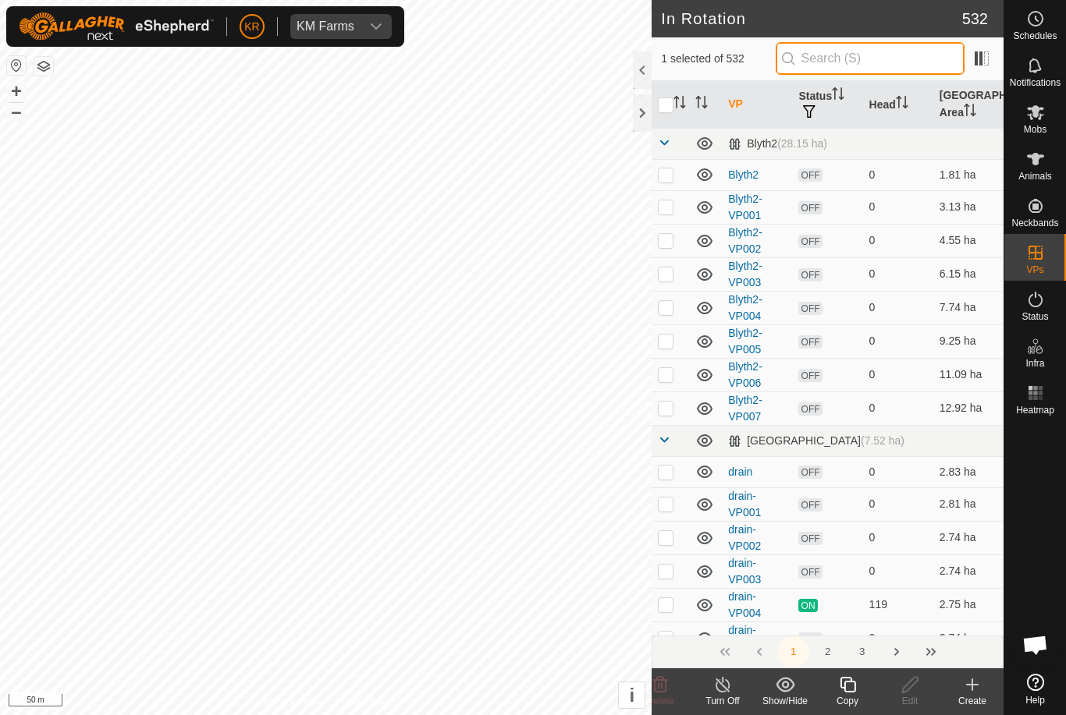
click at [903, 72] on input "text" at bounding box center [869, 58] width 189 height 33
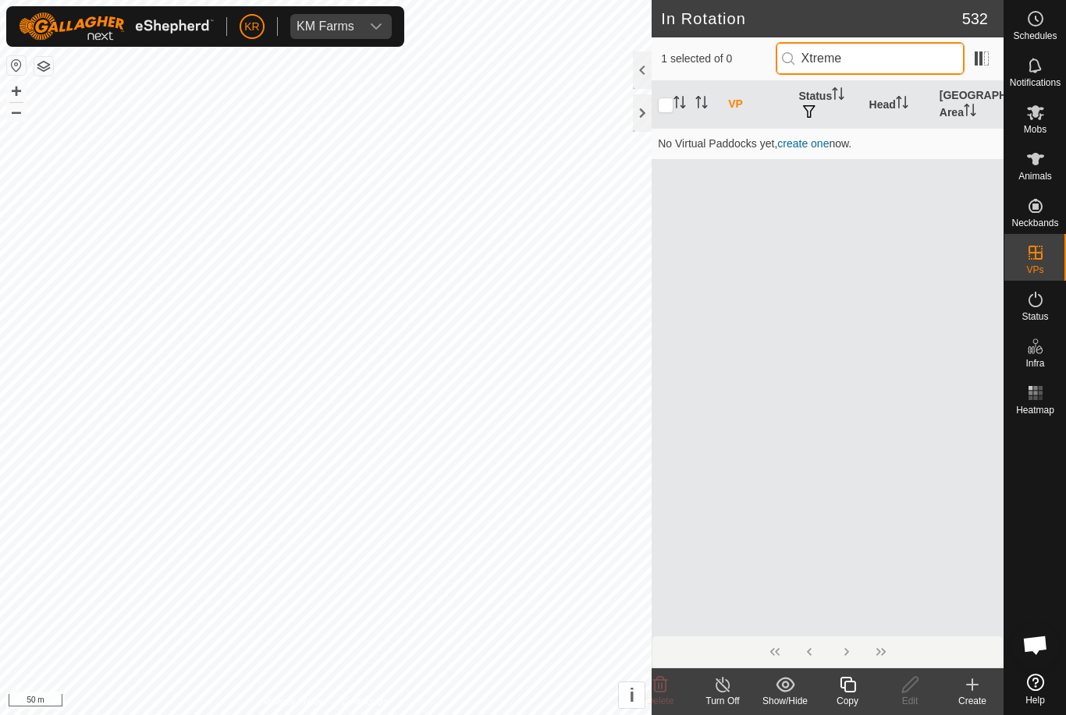
click at [915, 68] on input "Xtreme" at bounding box center [869, 58] width 189 height 33
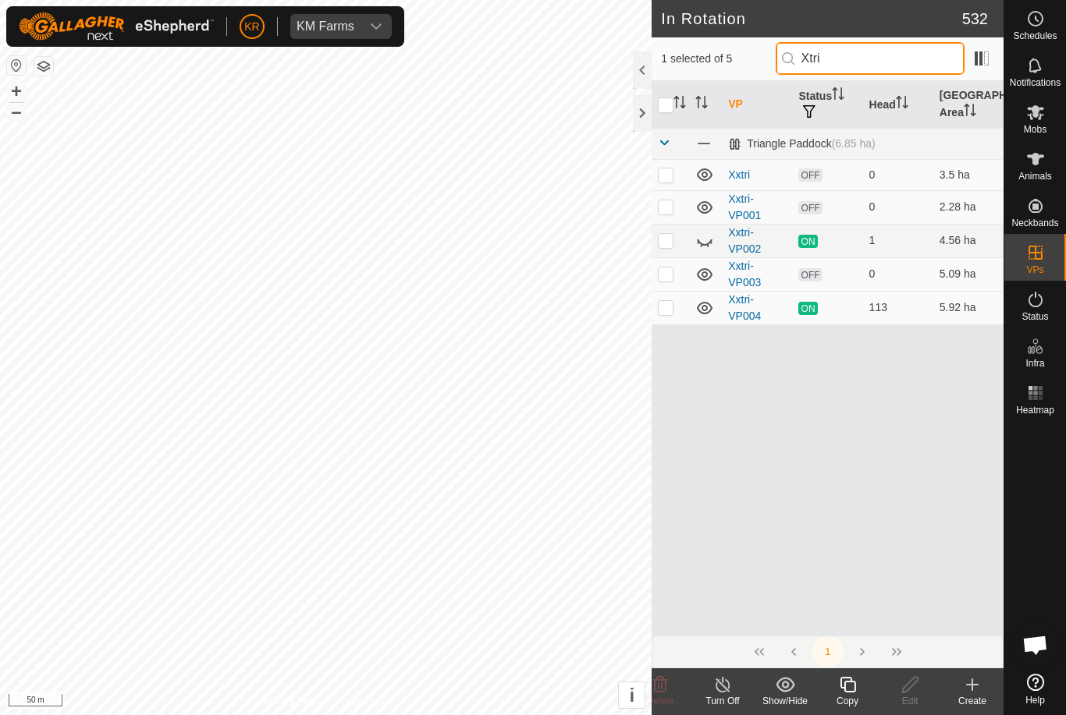
type input "Xtri"
click at [665, 307] on p-checkbox at bounding box center [666, 307] width 16 height 12
checkbox input "true"
click at [670, 104] on input "checkbox" at bounding box center [666, 106] width 16 height 16
checkbox input "true"
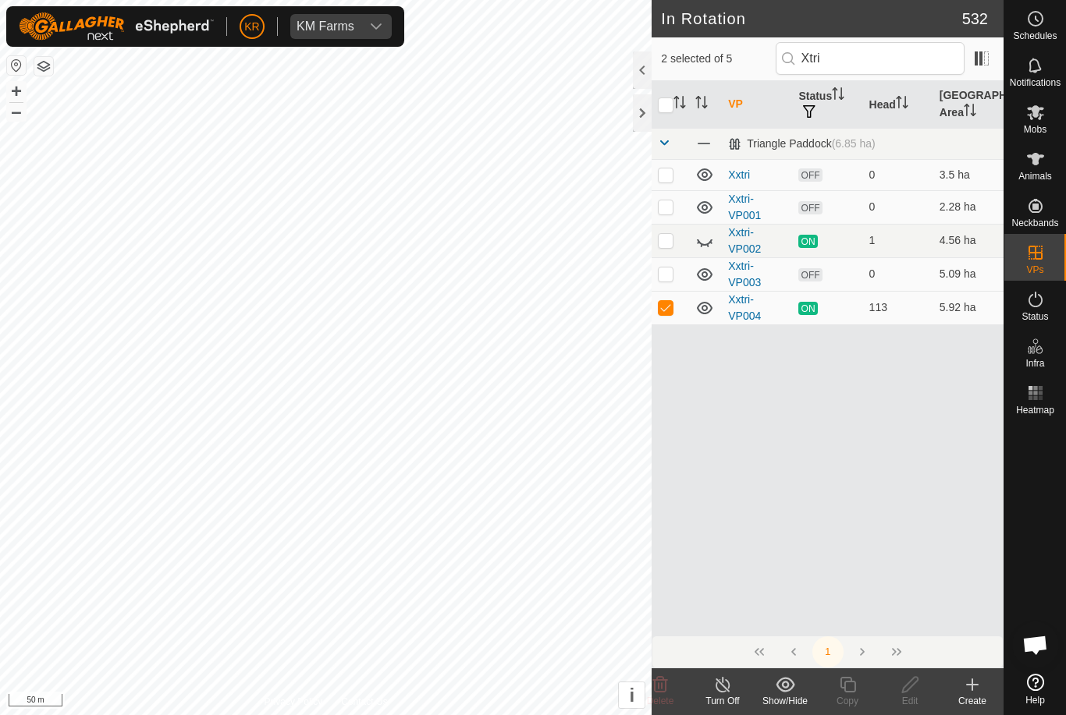
checkbox input "true"
click at [666, 105] on input "checkbox" at bounding box center [666, 106] width 16 height 16
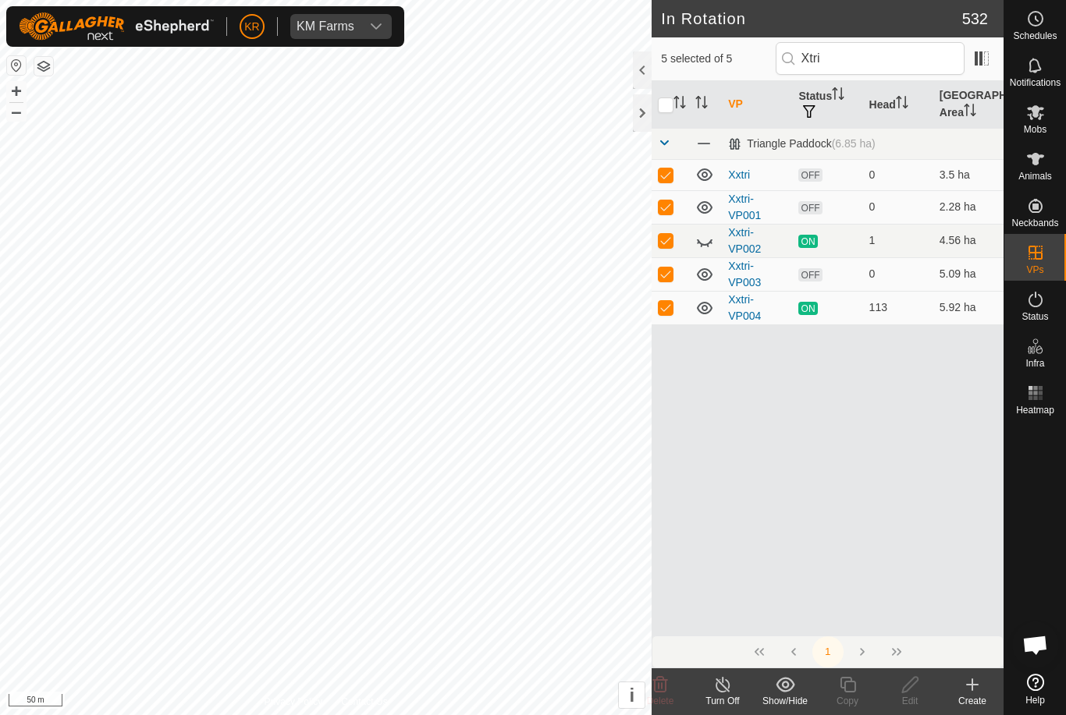
checkbox input "false"
click at [676, 179] on td at bounding box center [669, 174] width 37 height 31
checkbox input "false"
click at [665, 213] on p-checkbox at bounding box center [666, 206] width 16 height 12
checkbox input "false"
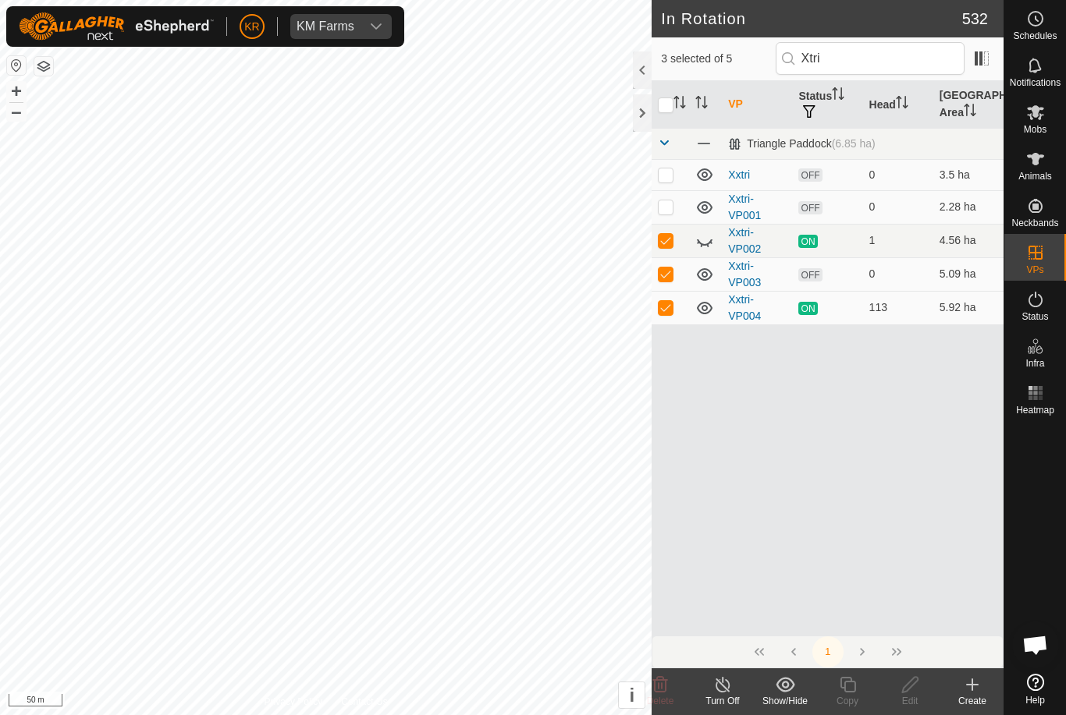
click at [664, 232] on td at bounding box center [669, 241] width 37 height 34
checkbox input "false"
click at [674, 269] on td at bounding box center [669, 274] width 37 height 34
checkbox input "false"
click at [854, 686] on icon at bounding box center [847, 685] width 16 height 16
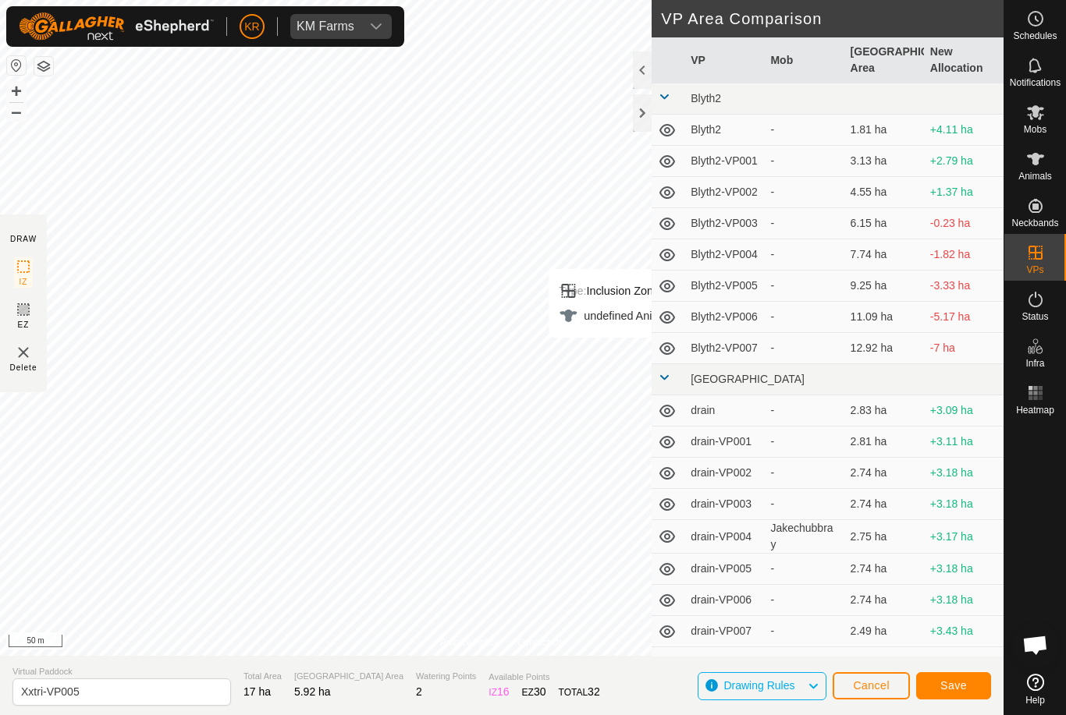
click at [949, 687] on span "Save" at bounding box center [953, 685] width 27 height 12
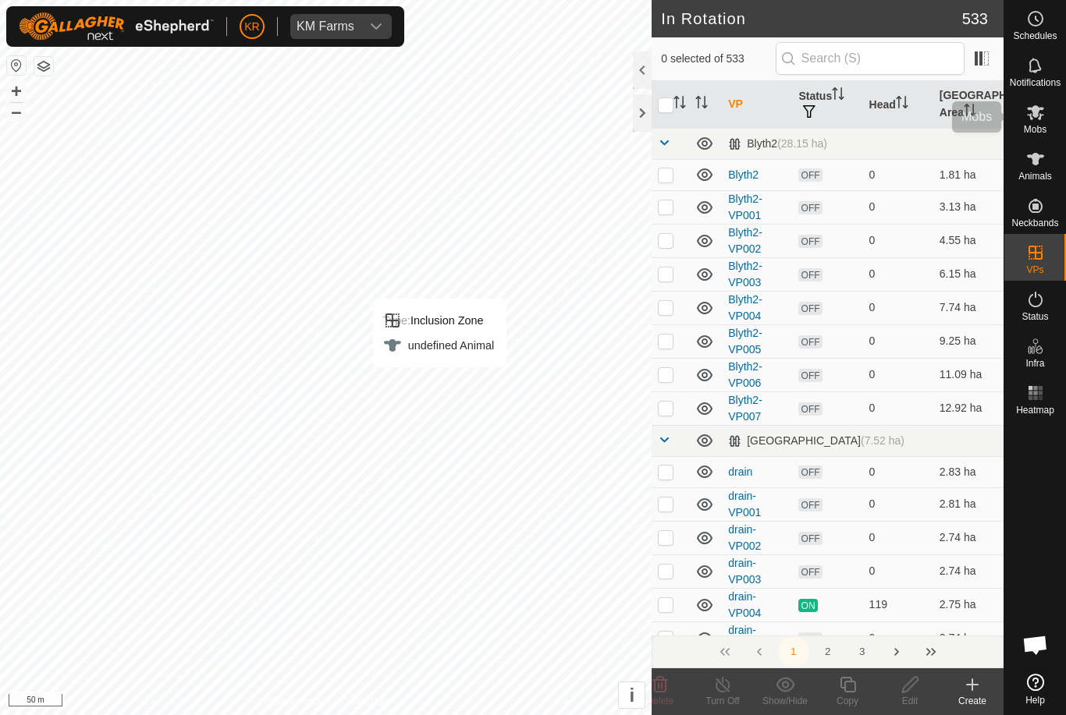
click at [1045, 125] on span "Mobs" at bounding box center [1034, 129] width 23 height 9
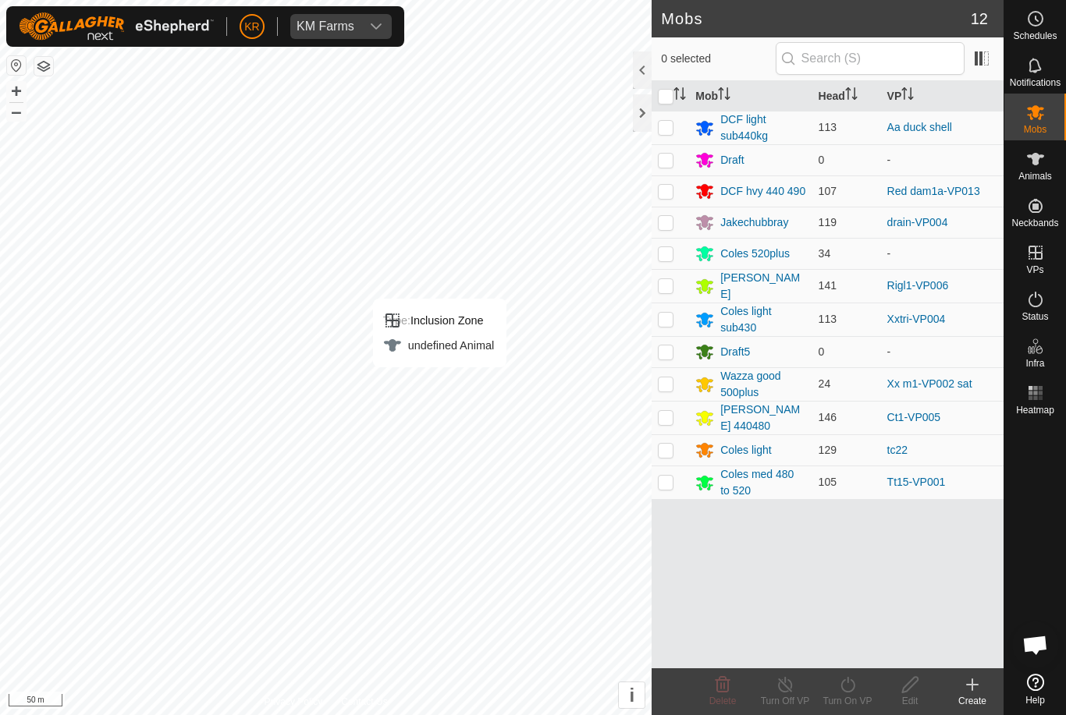
click at [684, 319] on td at bounding box center [669, 320] width 37 height 34
click at [663, 320] on p-checkbox at bounding box center [666, 319] width 16 height 12
click at [683, 323] on td at bounding box center [669, 320] width 37 height 34
checkbox input "true"
click at [859, 691] on turn-on-svg-icon at bounding box center [847, 685] width 62 height 19
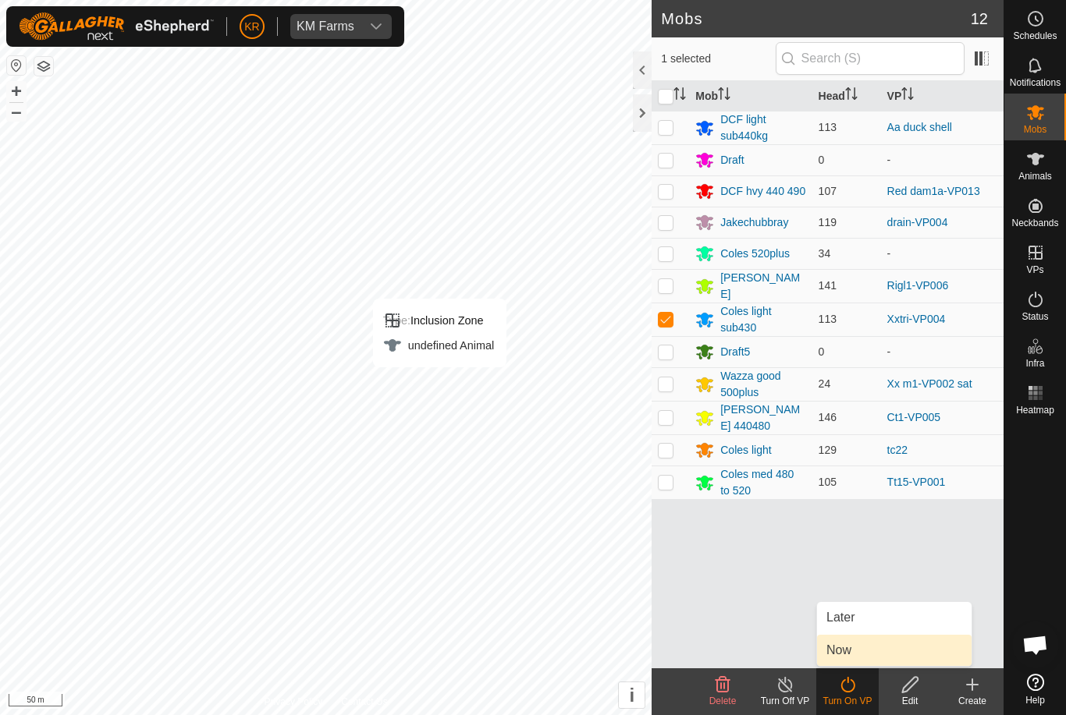
click at [854, 651] on link "Now" at bounding box center [894, 650] width 154 height 31
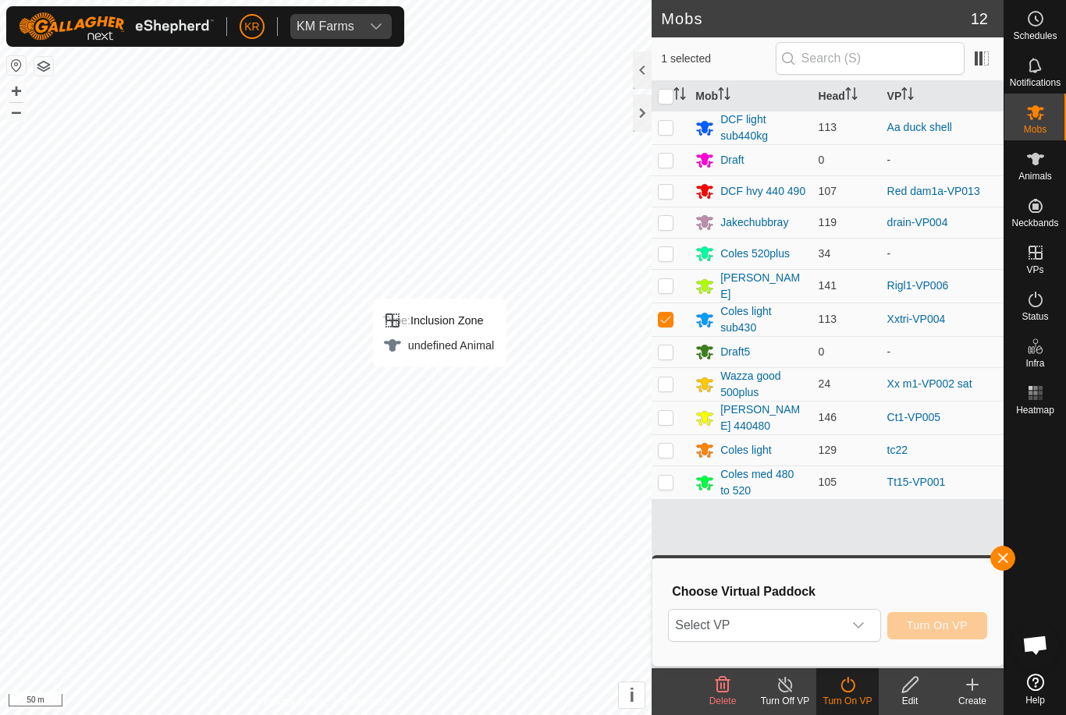
click at [837, 623] on span "Select VP" at bounding box center [755, 625] width 173 height 31
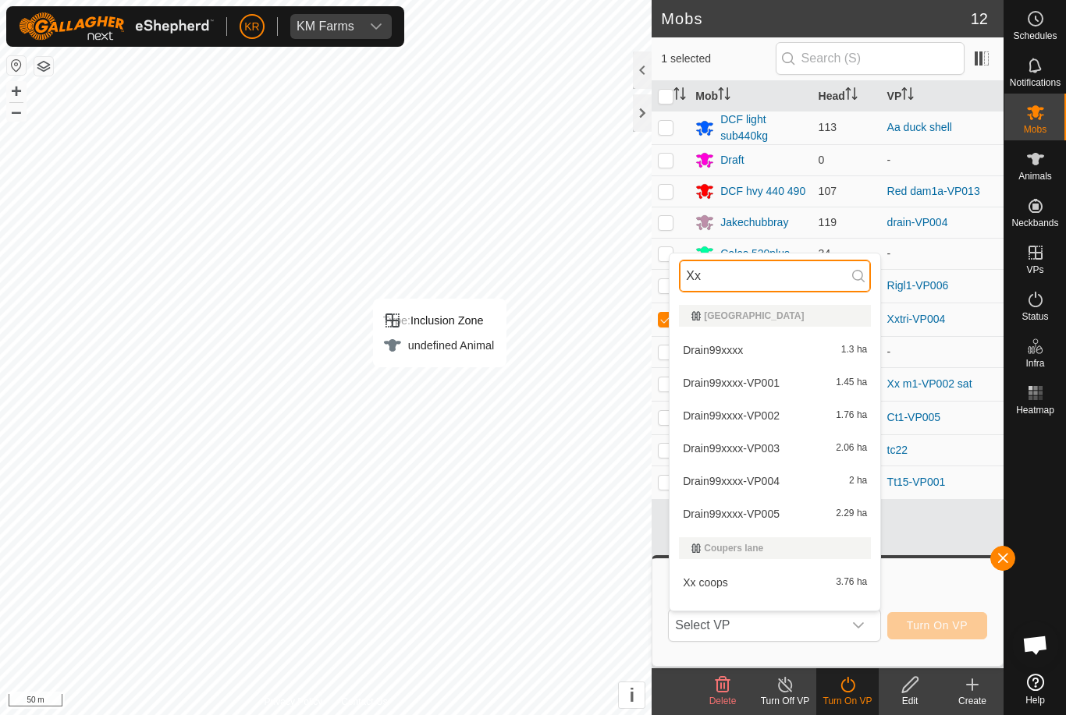
click at [756, 270] on input "Xx" at bounding box center [775, 276] width 192 height 33
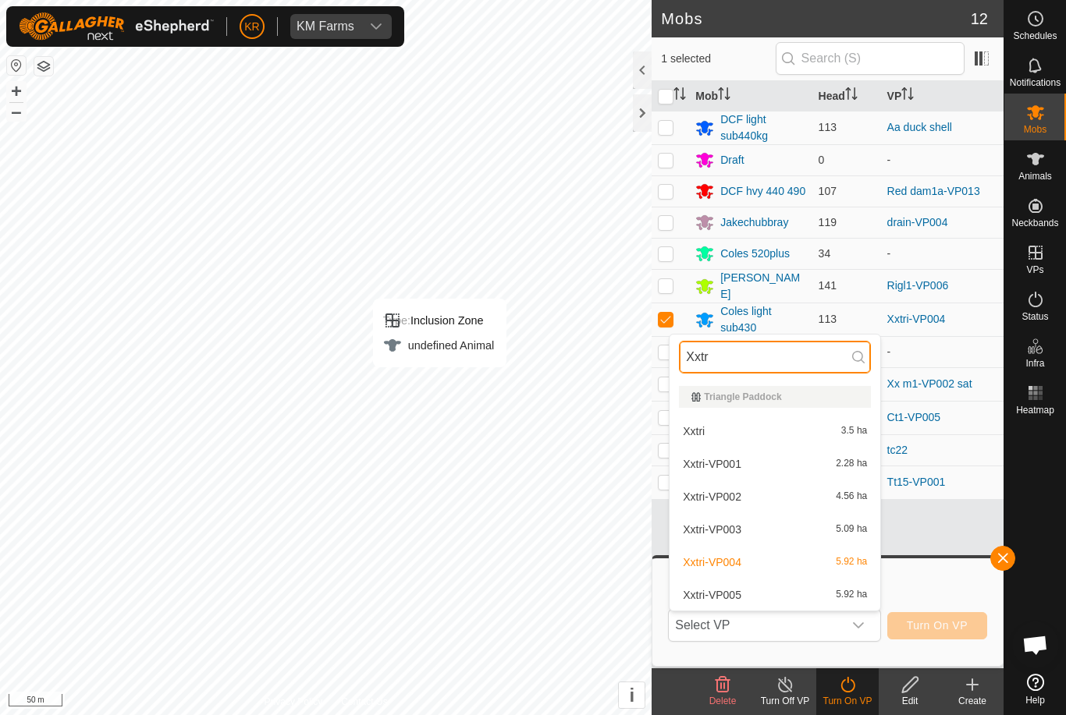
type input "Xxtr"
click at [773, 594] on div "Xxtri-VP005 5.92 ha" at bounding box center [775, 595] width 192 height 19
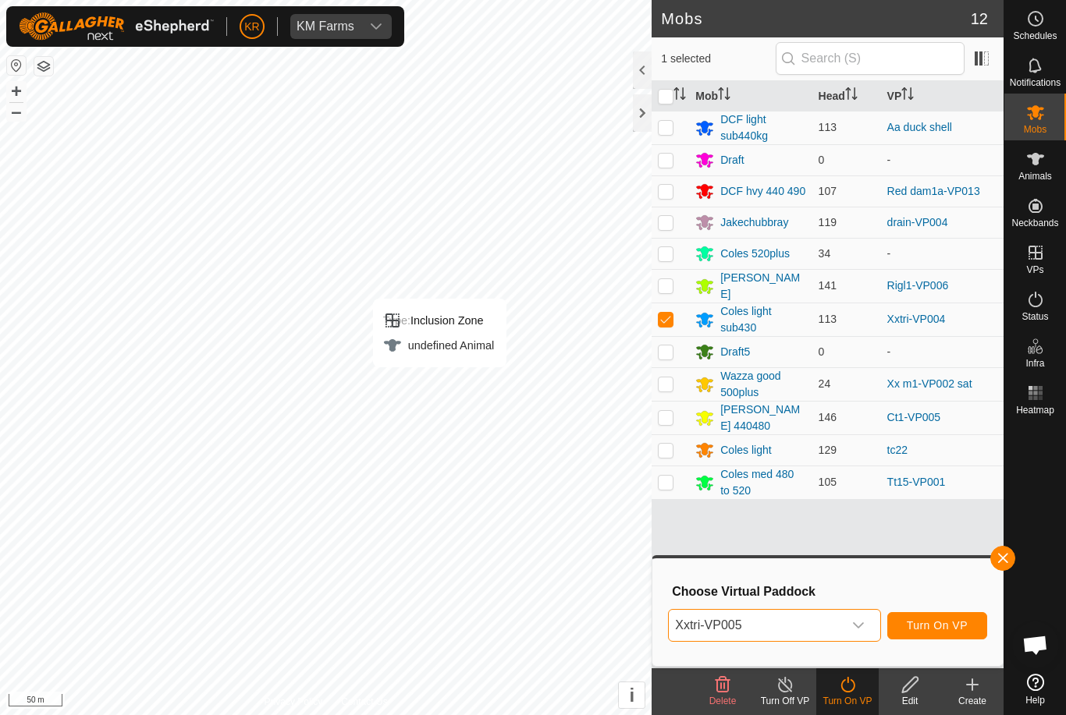
click at [956, 623] on span "Turn On VP" at bounding box center [936, 625] width 61 height 12
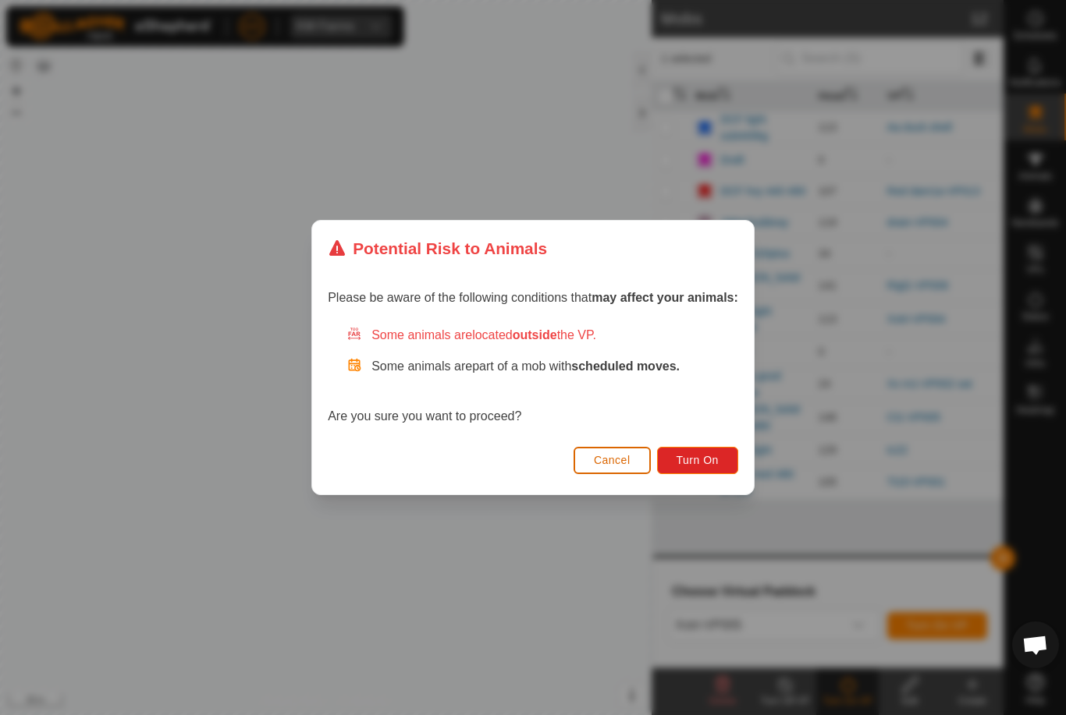
click at [701, 458] on span "Turn On" at bounding box center [697, 460] width 42 height 12
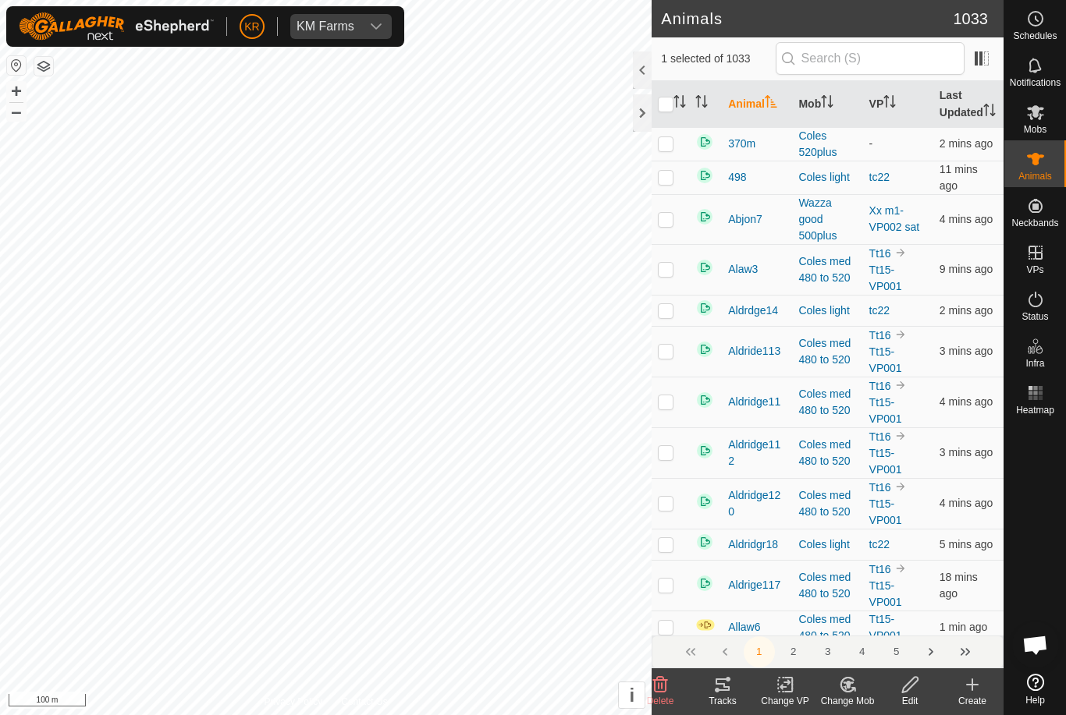
click at [660, 690] on icon at bounding box center [660, 685] width 19 height 19
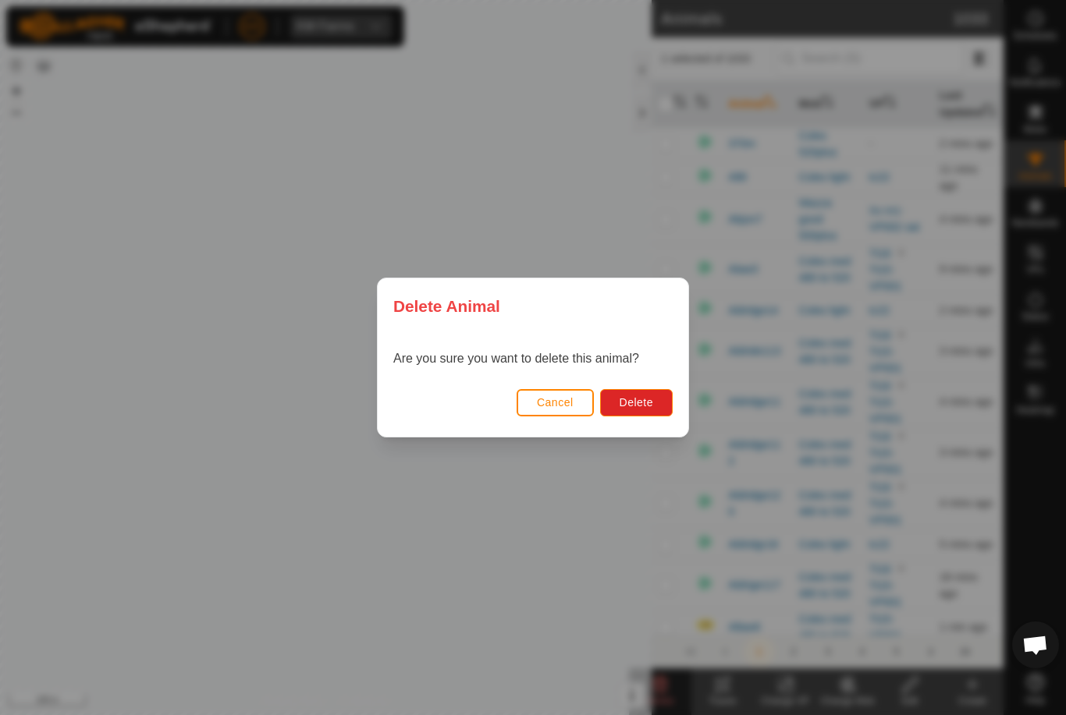
click at [629, 405] on span "Delete" at bounding box center [636, 402] width 34 height 12
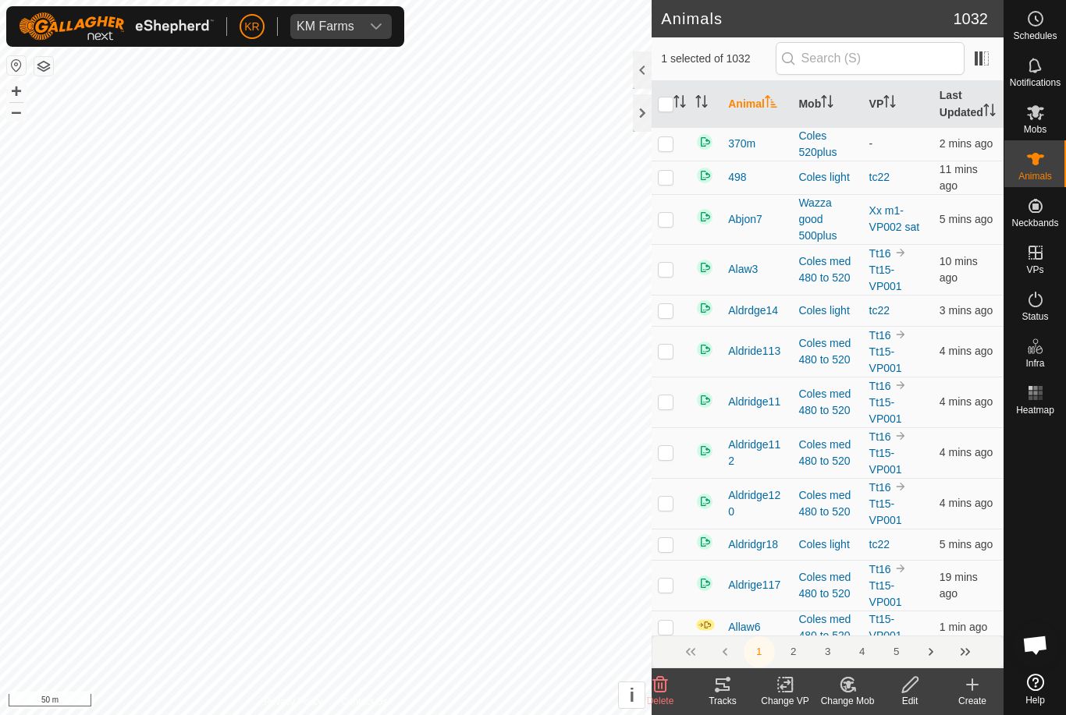
click at [663, 683] on icon at bounding box center [660, 685] width 19 height 19
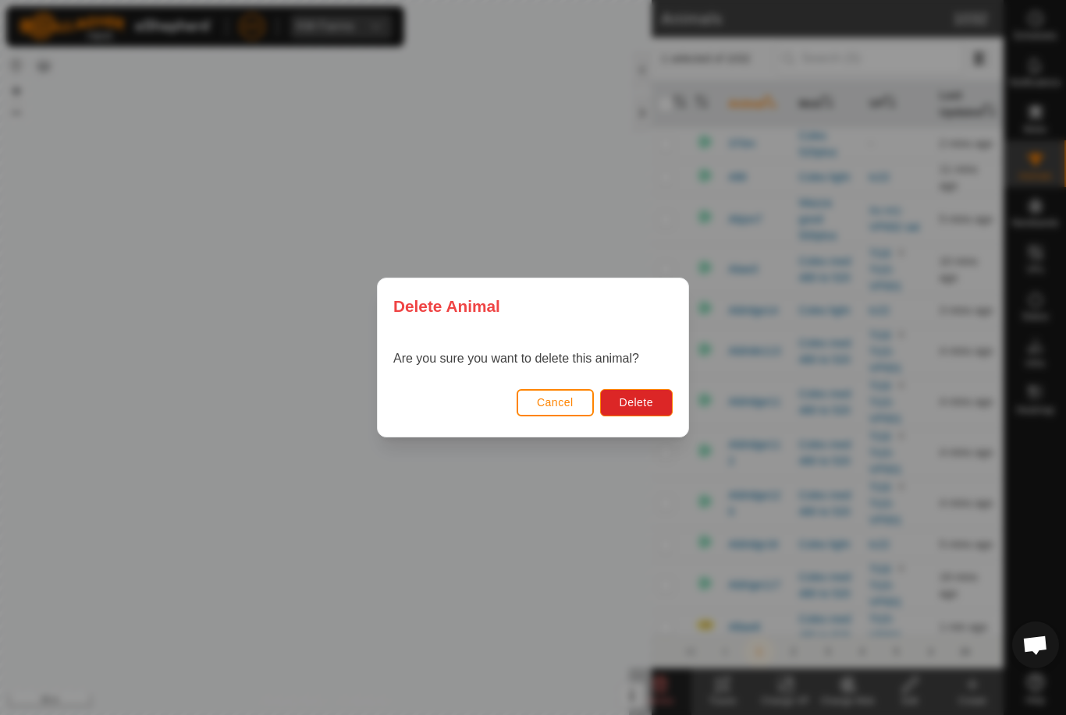
click at [642, 408] on span "Delete" at bounding box center [636, 402] width 34 height 12
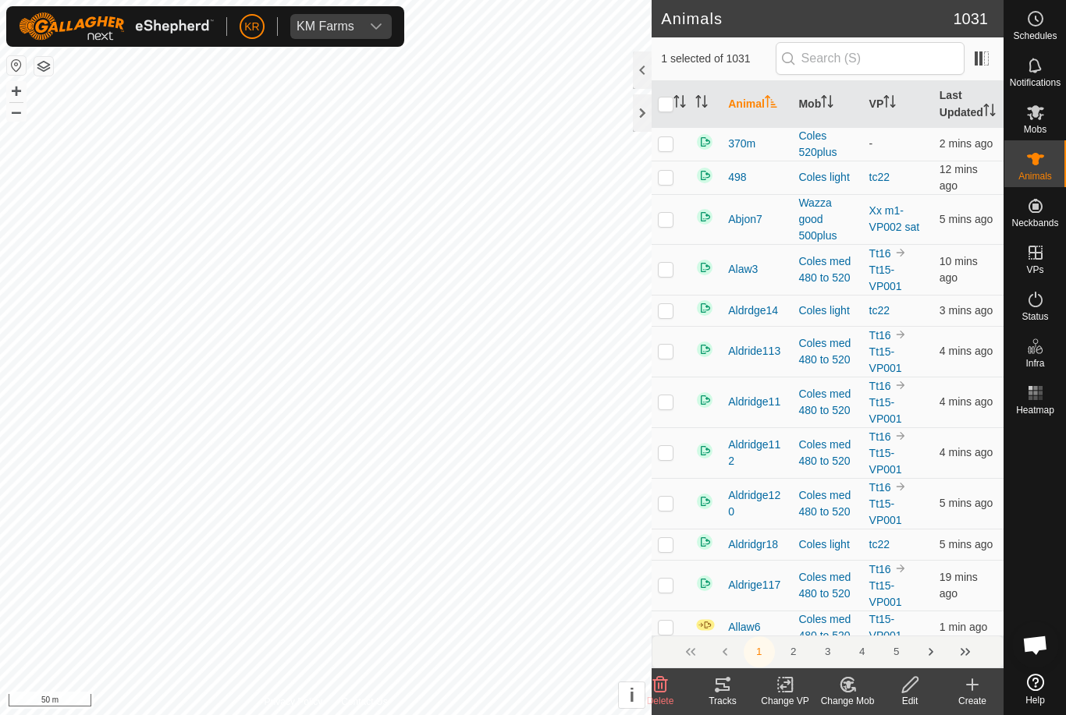
click at [664, 687] on icon at bounding box center [660, 685] width 19 height 19
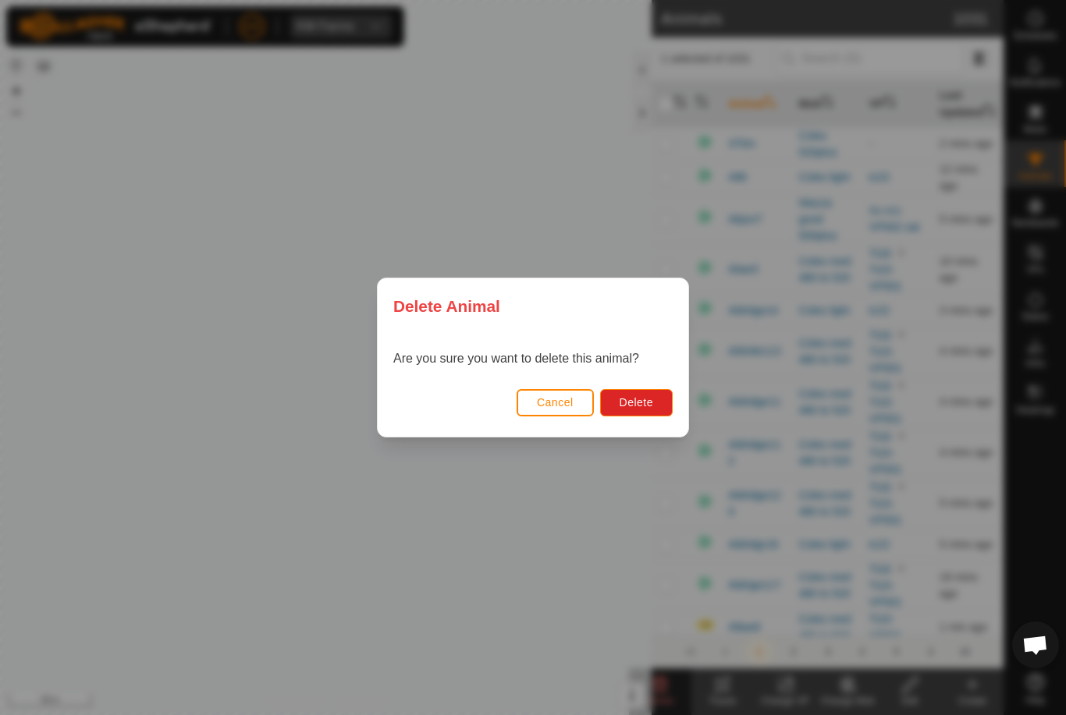
click at [635, 397] on span "Delete" at bounding box center [636, 402] width 34 height 12
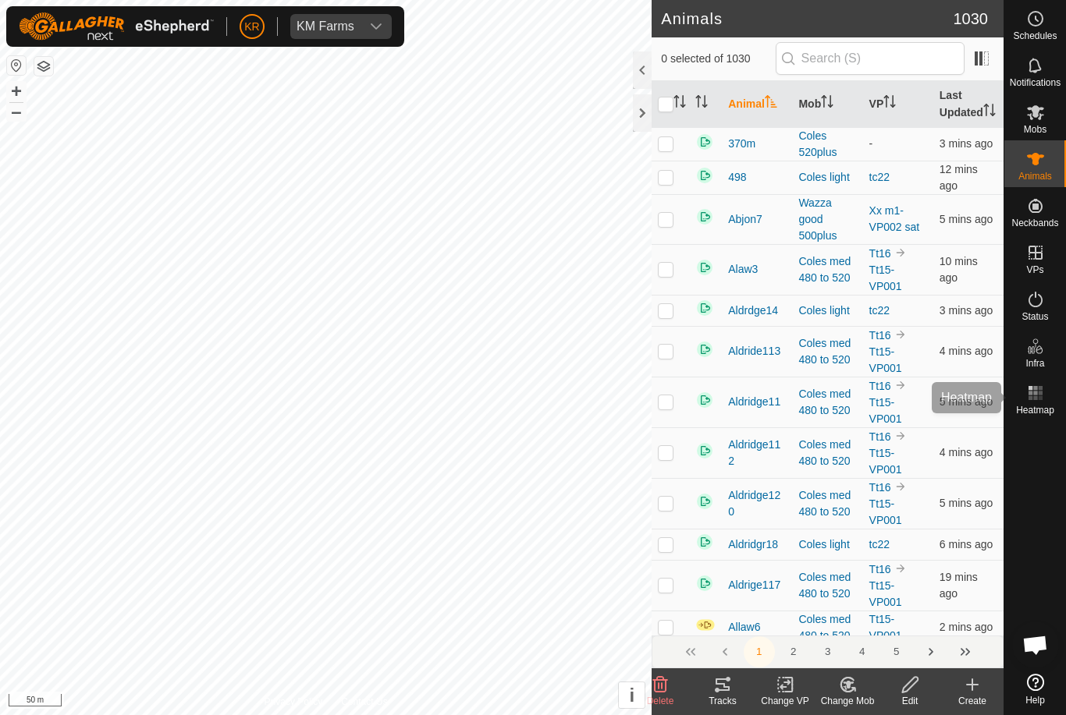
click at [1042, 403] on es-heatmap-svg-icon at bounding box center [1035, 393] width 28 height 25
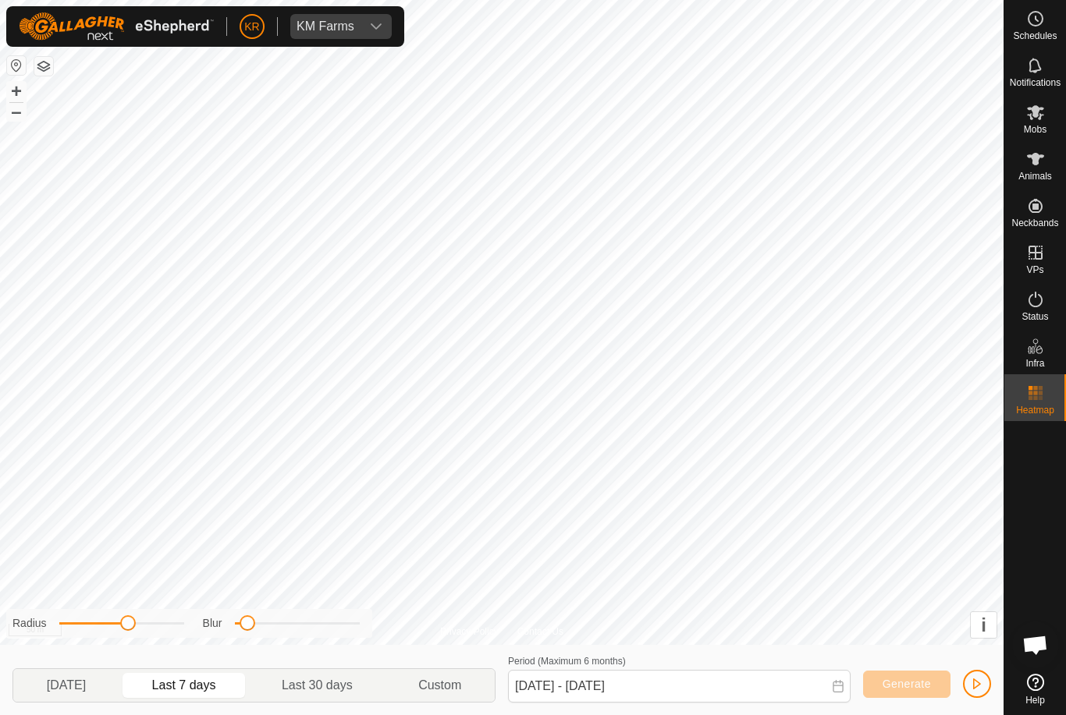
click at [130, 630] on span at bounding box center [128, 623] width 16 height 16
click at [1048, 127] on div "Mobs" at bounding box center [1035, 117] width 62 height 47
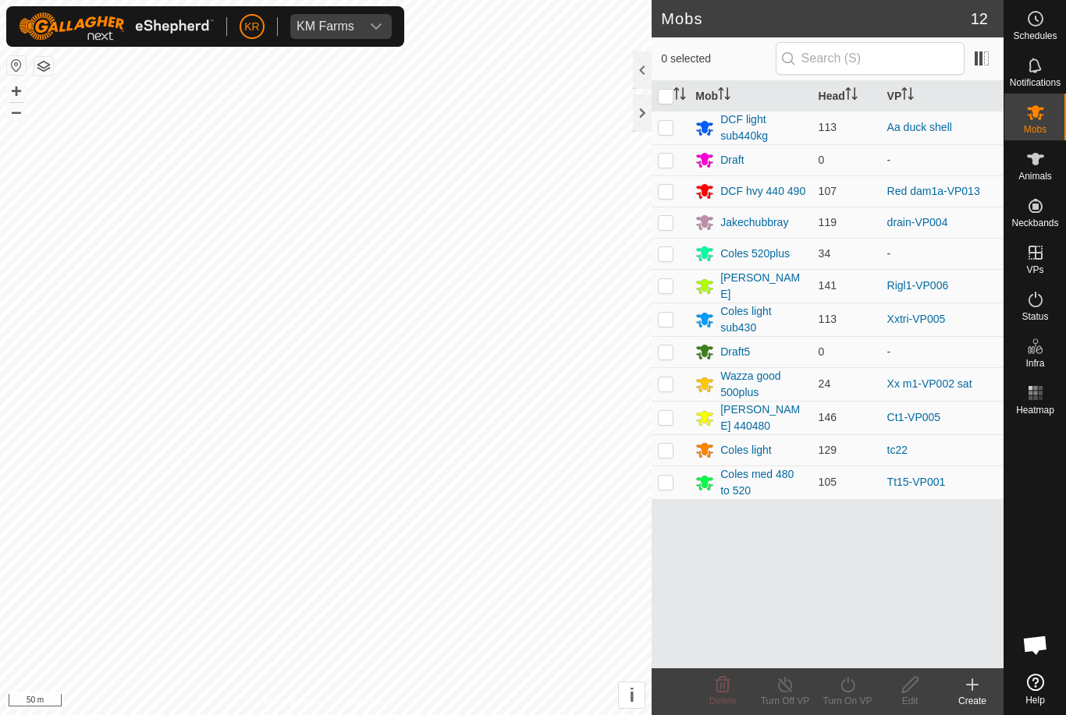
click at [666, 251] on p-checkbox at bounding box center [666, 253] width 16 height 12
checkbox input "true"
click at [850, 686] on icon at bounding box center [848, 685] width 20 height 19
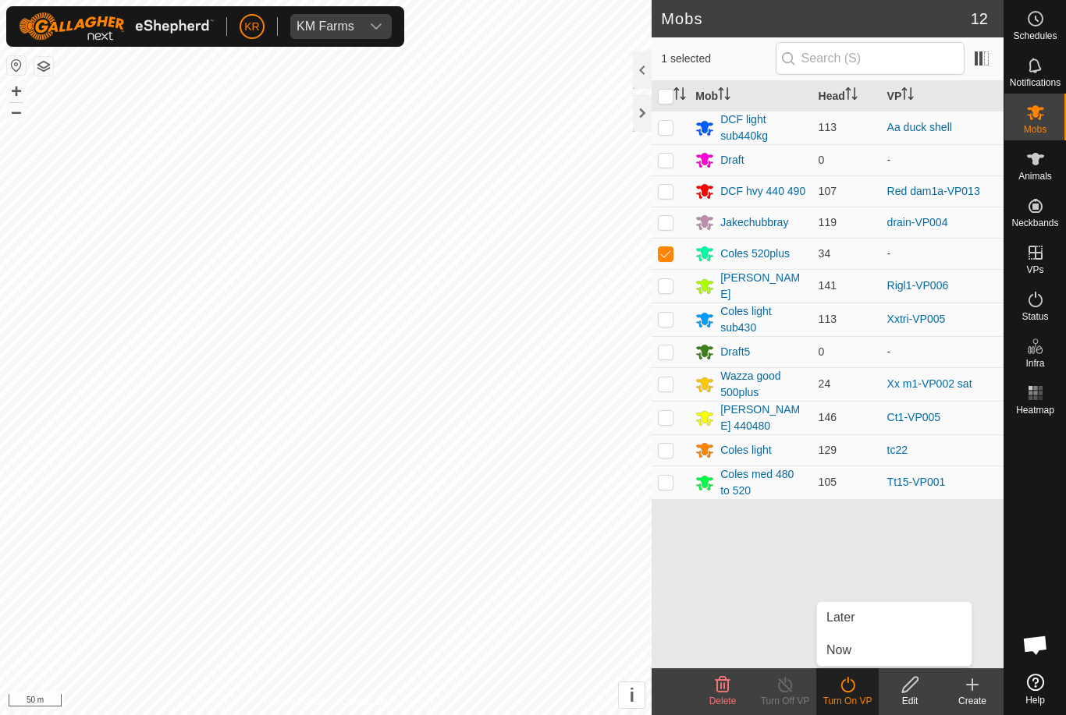
click at [852, 656] on link "Now" at bounding box center [894, 650] width 154 height 31
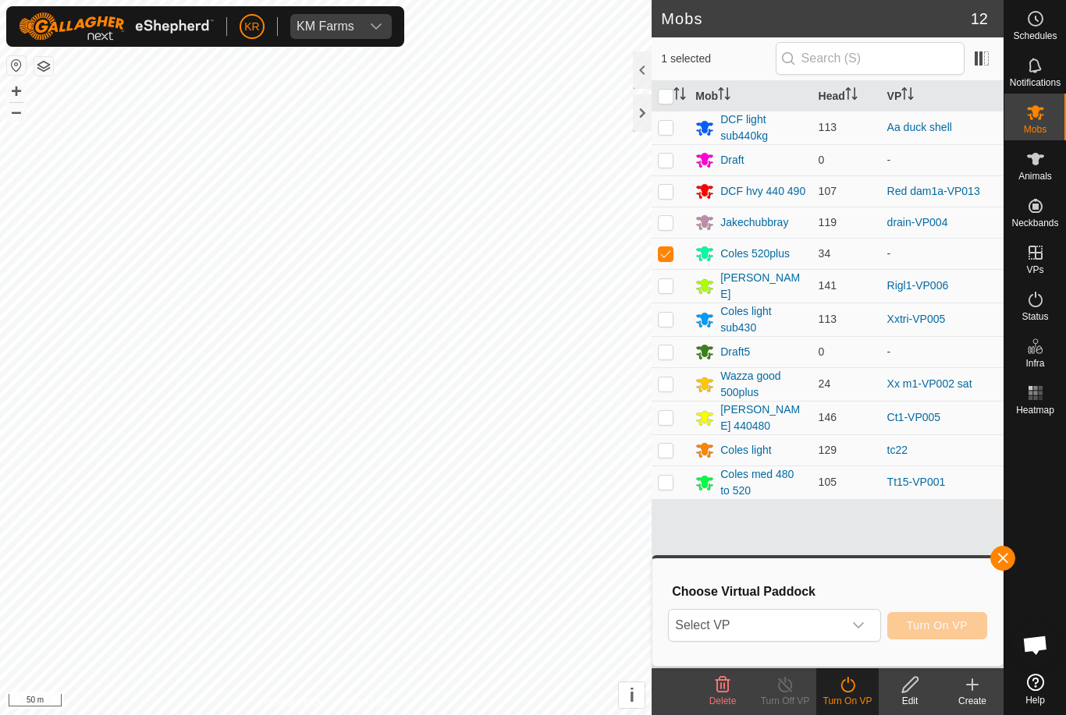
click at [800, 618] on span "Select VP" at bounding box center [755, 625] width 173 height 31
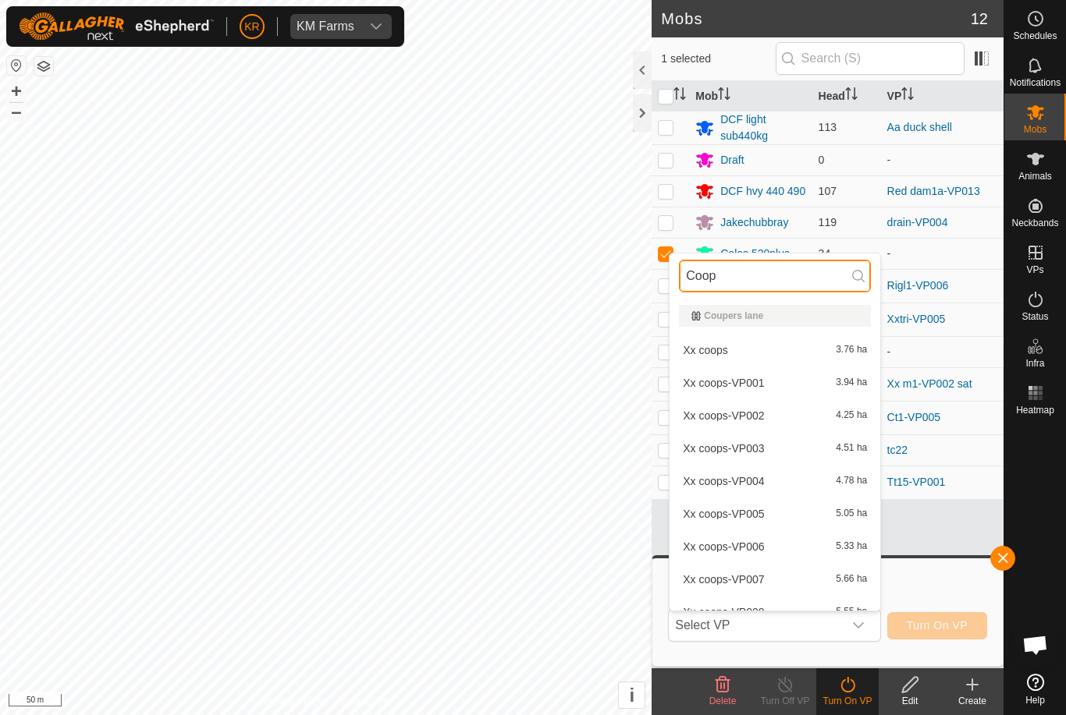
type input "Coop"
click at [768, 539] on div "Xx coops-VP006 5.33 ha" at bounding box center [775, 546] width 192 height 19
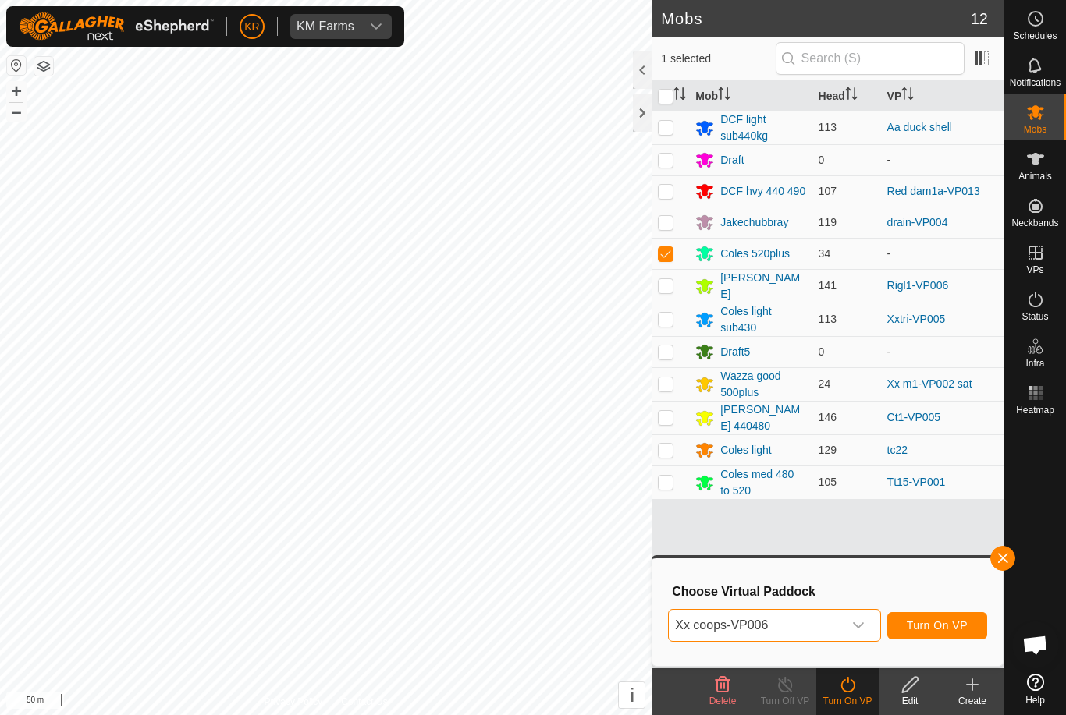
click at [813, 623] on span "Xx coops-VP006" at bounding box center [755, 625] width 173 height 31
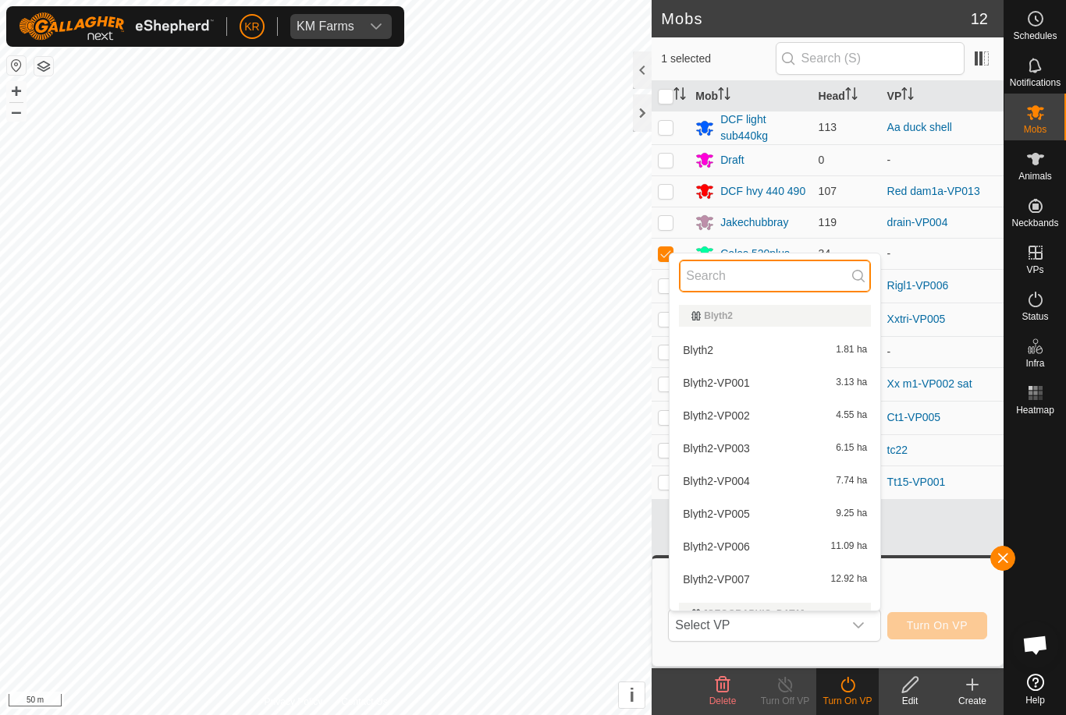
click at [743, 266] on input "text" at bounding box center [775, 276] width 192 height 33
type input "C"
type input "Coop"
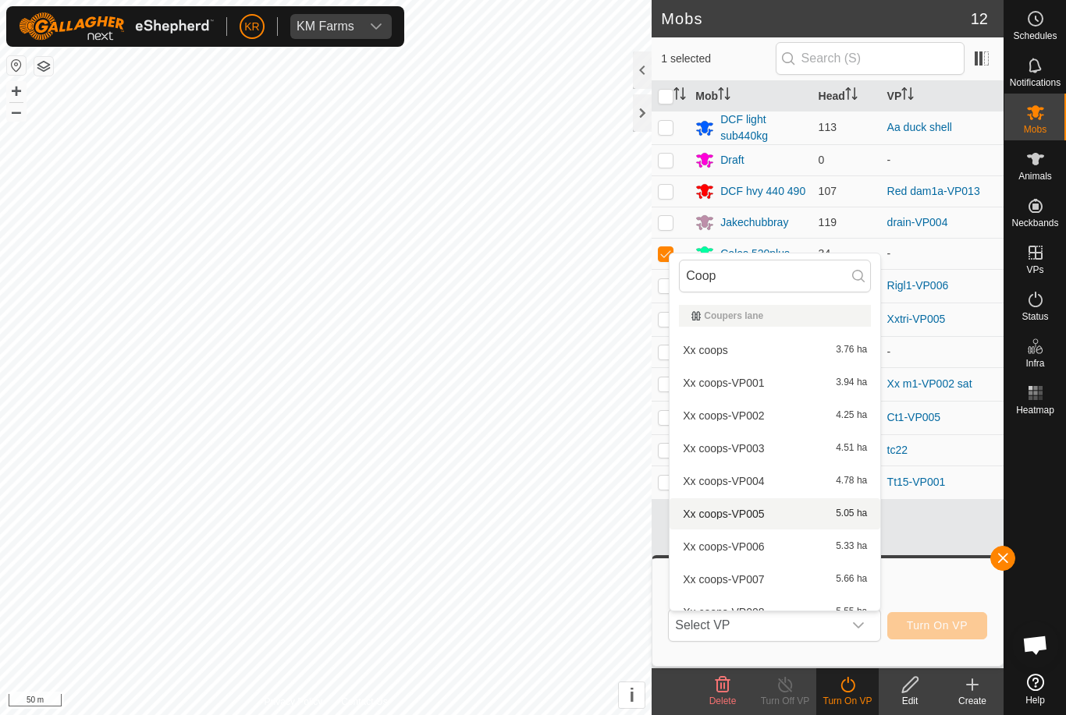
click at [761, 513] on span "Xx coops-VP005" at bounding box center [723, 514] width 81 height 11
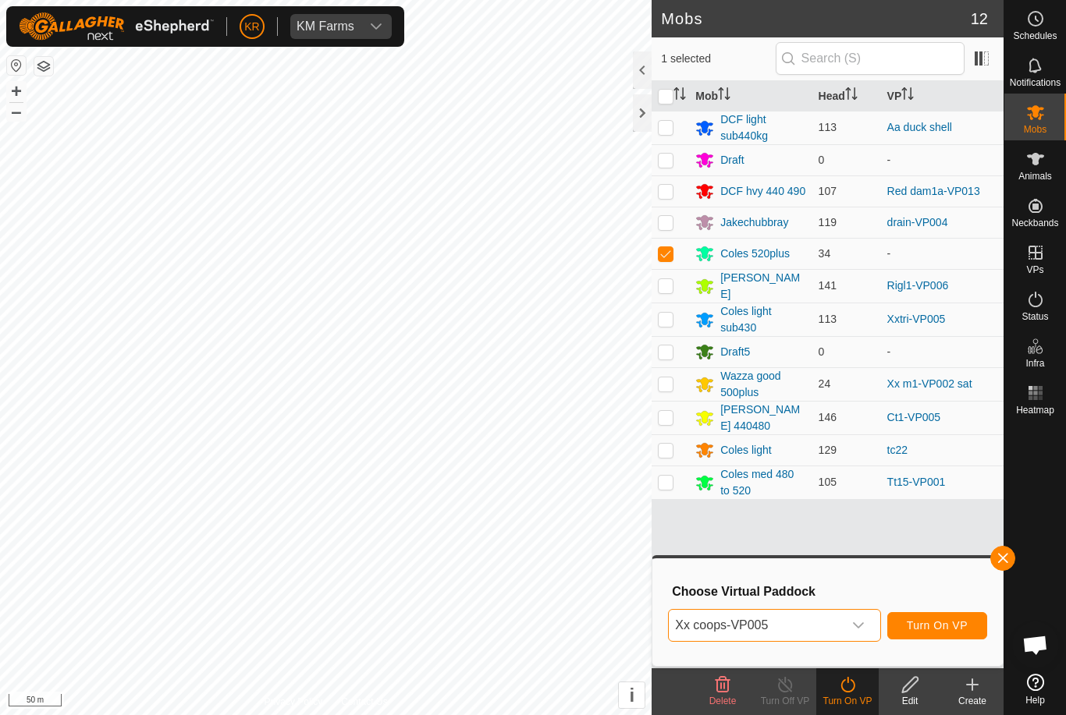
click at [947, 624] on span "Turn On VP" at bounding box center [936, 625] width 61 height 12
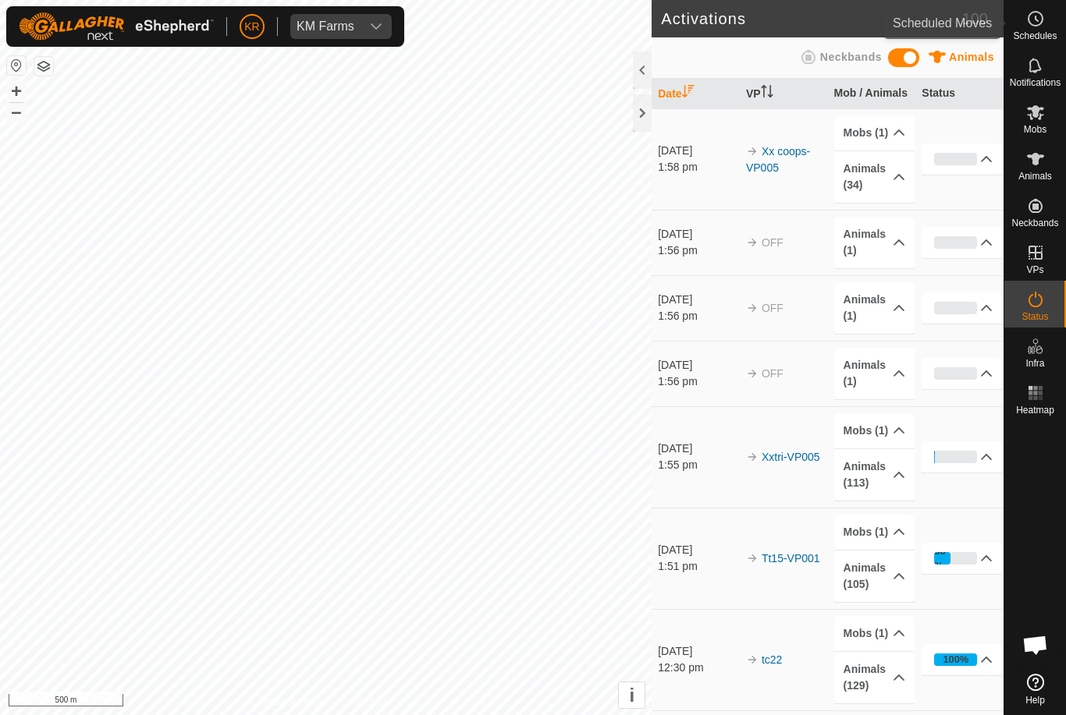
click at [1044, 38] on span "Schedules" at bounding box center [1035, 35] width 44 height 9
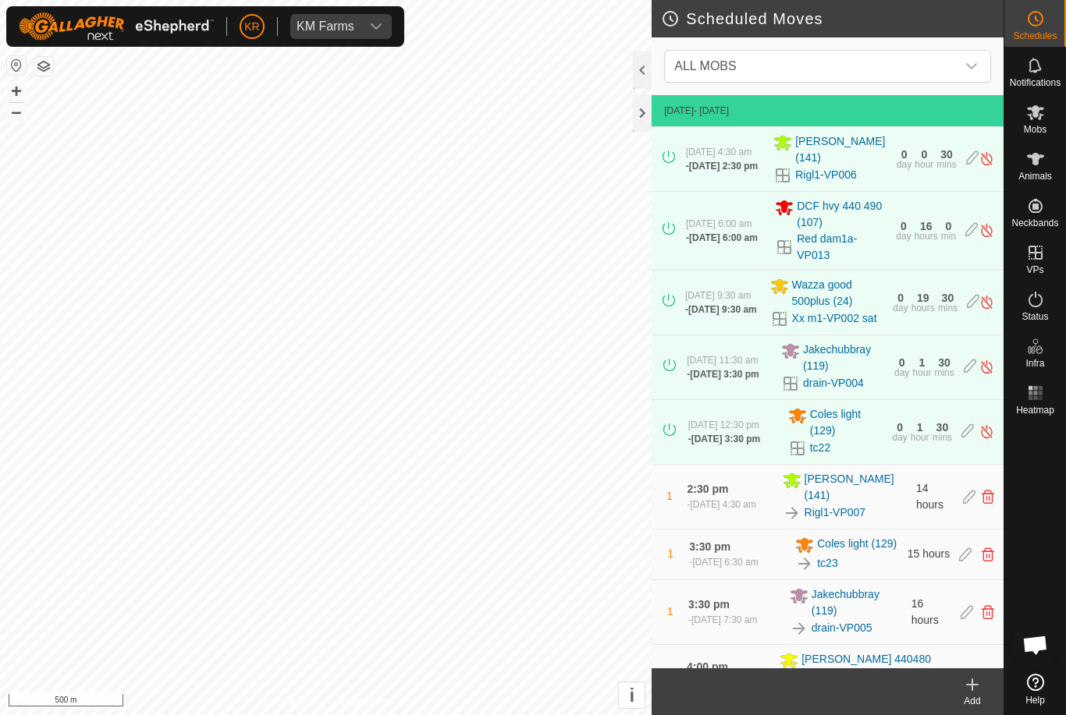
click at [966, 71] on icon "dropdown trigger" at bounding box center [971, 66] width 12 height 12
click at [1046, 298] on es-activation-svg-icon at bounding box center [1035, 299] width 28 height 25
